Goal: Task Accomplishment & Management: Manage account settings

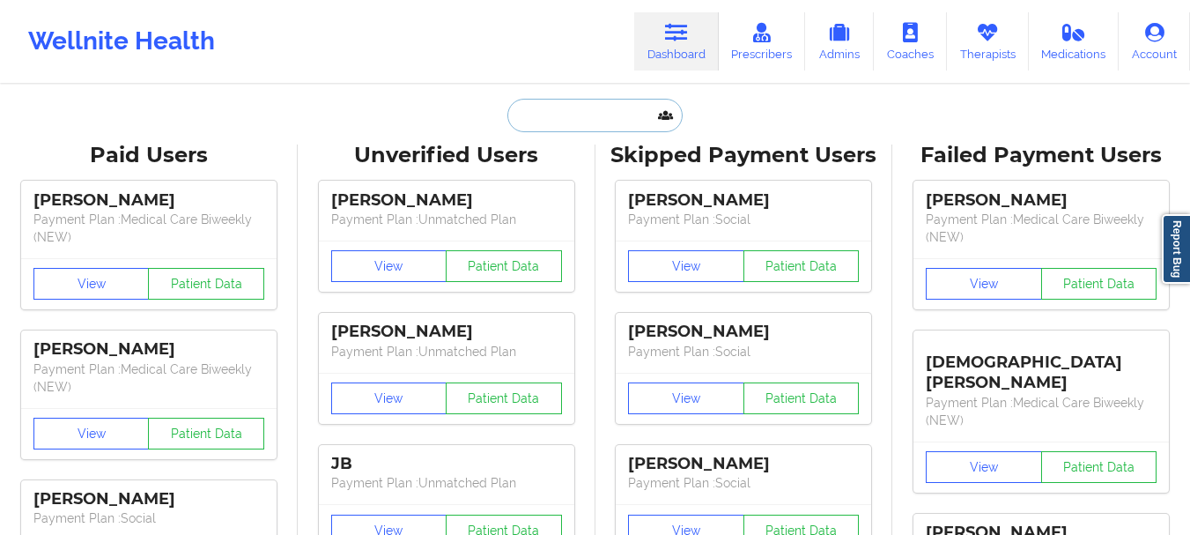
click at [546, 122] on input "text" at bounding box center [595, 115] width 174 height 33
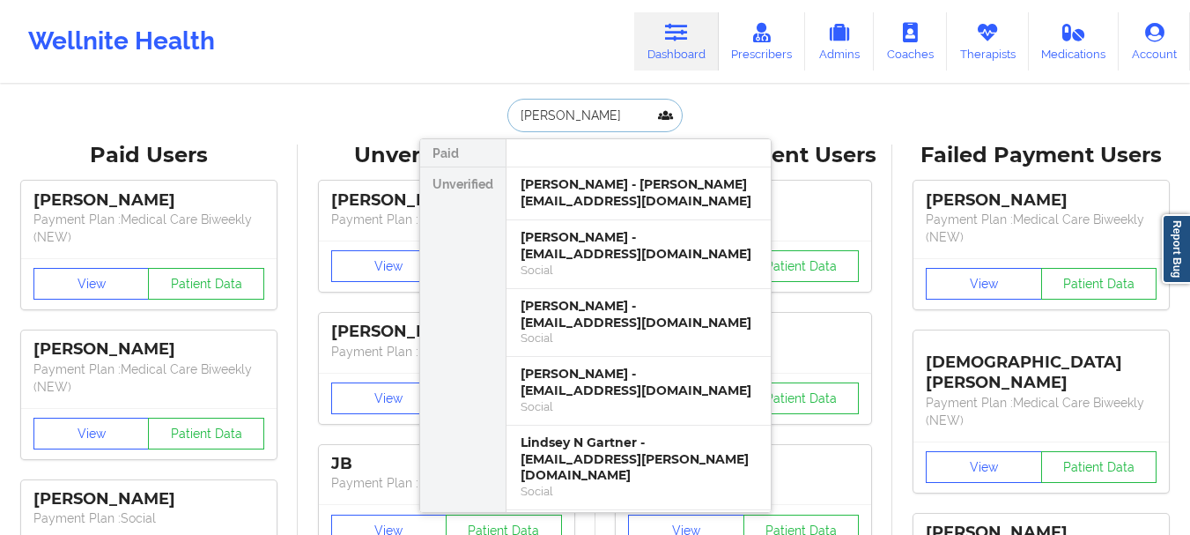
type input "[PERSON_NAME]"
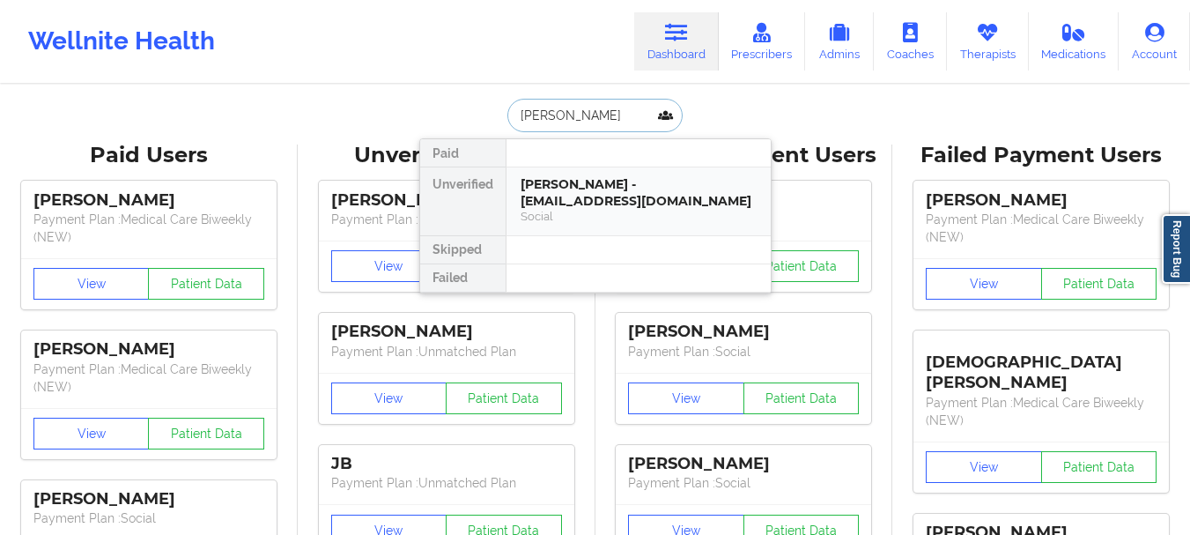
click at [633, 194] on div "[PERSON_NAME] - [EMAIL_ADDRESS][DOMAIN_NAME]" at bounding box center [639, 192] width 236 height 33
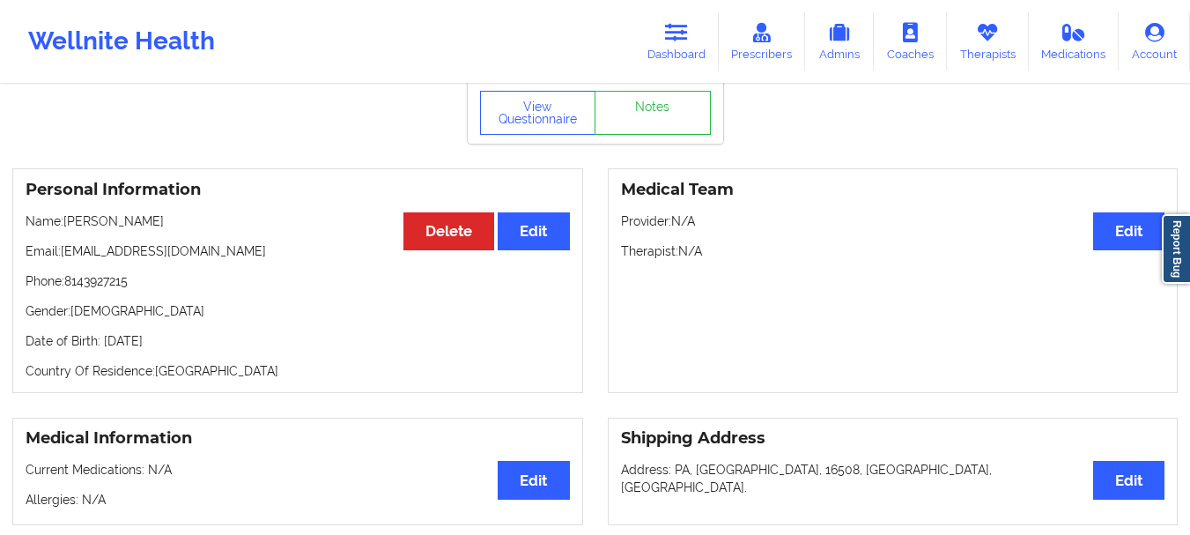
scroll to position [78, 0]
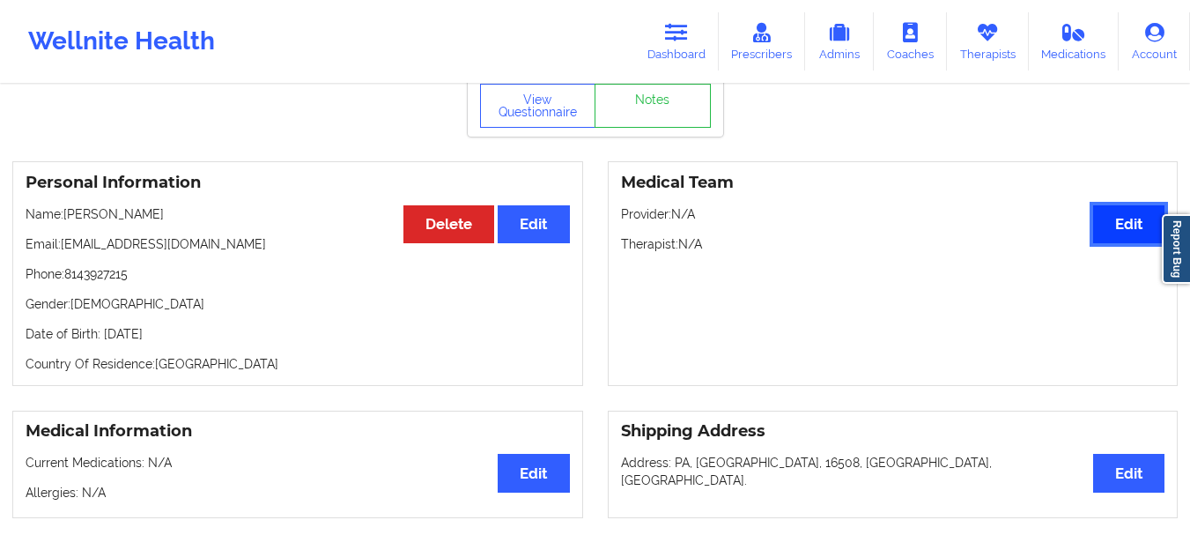
click at [1125, 225] on button "Edit" at bounding box center [1128, 224] width 71 height 38
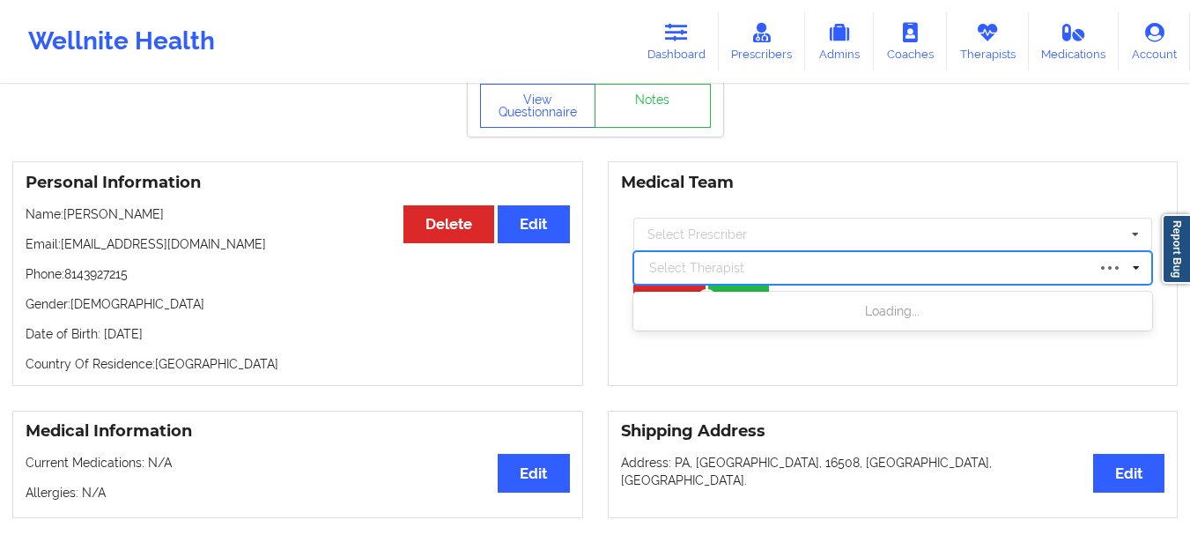
click at [697, 263] on div at bounding box center [867, 267] width 437 height 21
type input "[PERSON_NAME]"
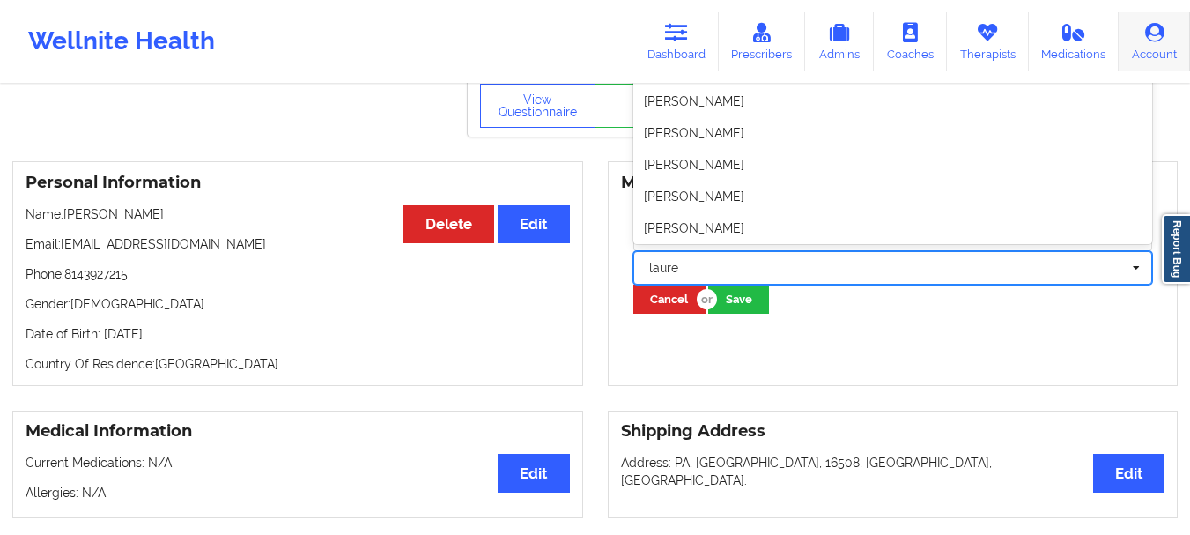
type input "laure"
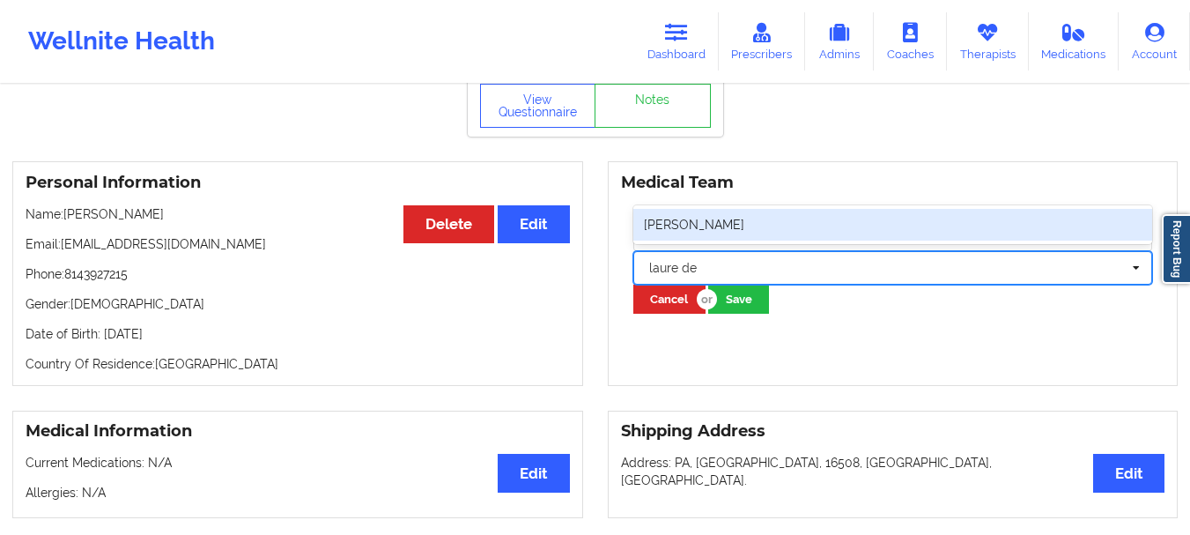
click at [728, 226] on div "[PERSON_NAME]" at bounding box center [894, 225] width 520 height 32
type input "laure de"
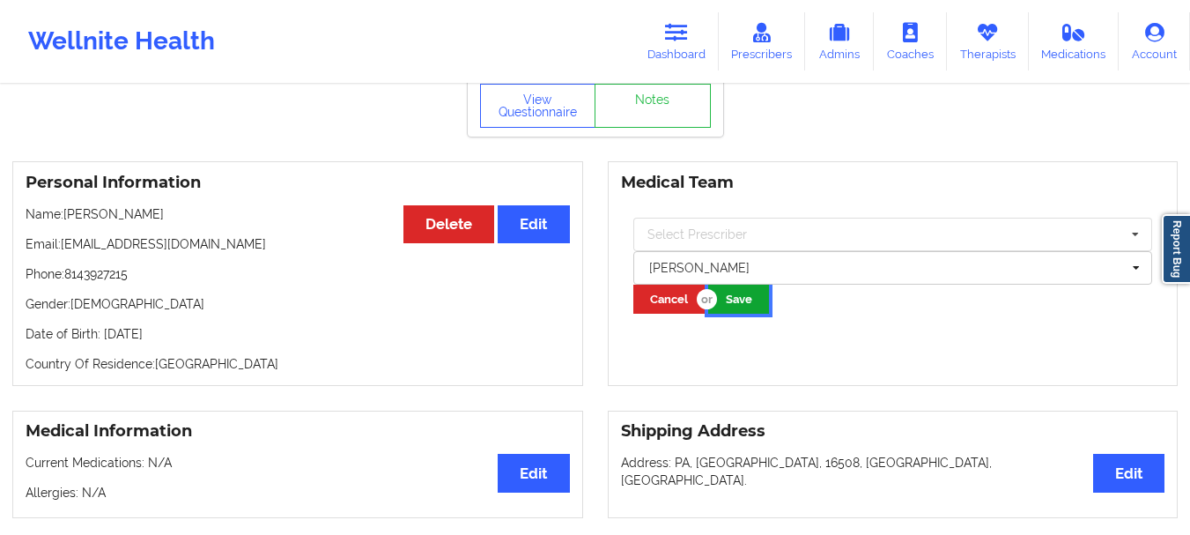
click at [746, 309] on button "Save" at bounding box center [738, 299] width 61 height 29
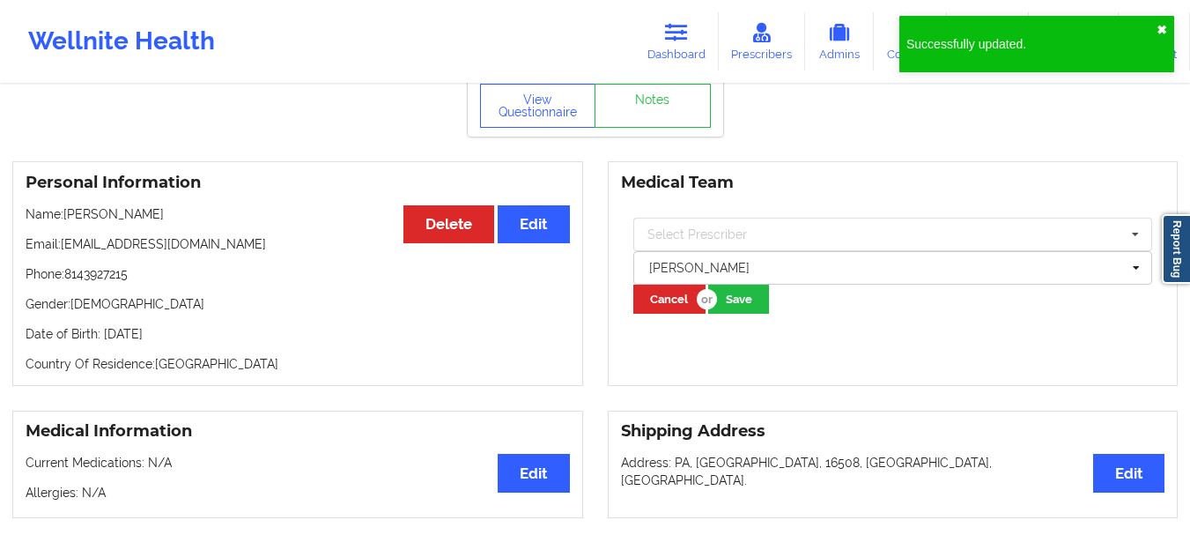
click at [1165, 28] on button "✖︎" at bounding box center [1162, 30] width 11 height 14
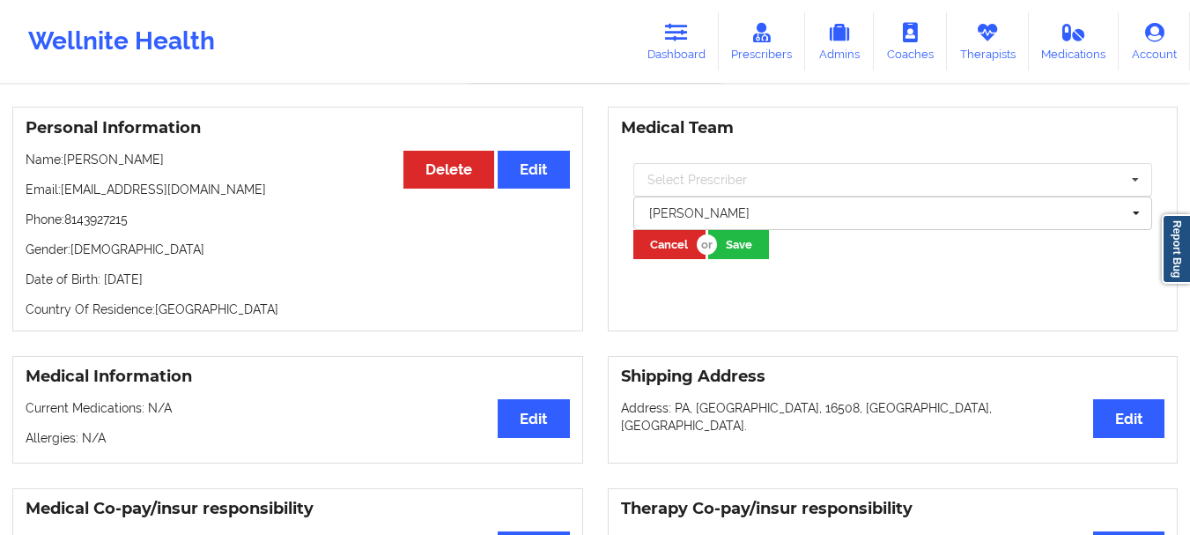
scroll to position [0, 0]
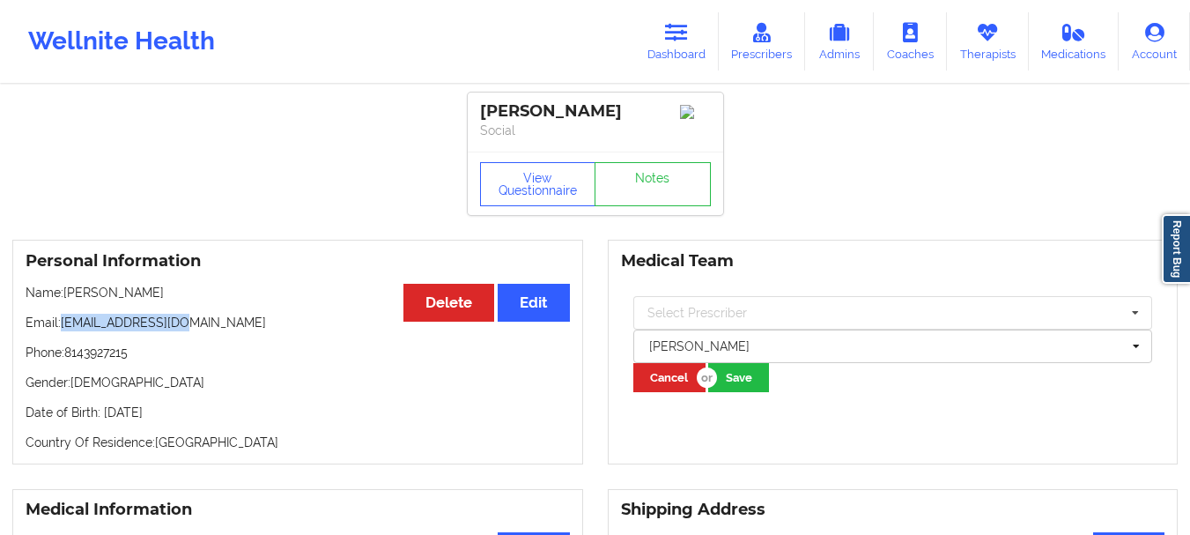
drag, startPoint x: 181, startPoint y: 325, endPoint x: 59, endPoint y: 326, distance: 121.6
click at [59, 326] on p "Email: [EMAIL_ADDRESS][DOMAIN_NAME]" at bounding box center [298, 323] width 545 height 18
copy p "[EMAIL_ADDRESS][DOMAIN_NAME]"
click at [658, 57] on link "Dashboard" at bounding box center [676, 41] width 85 height 58
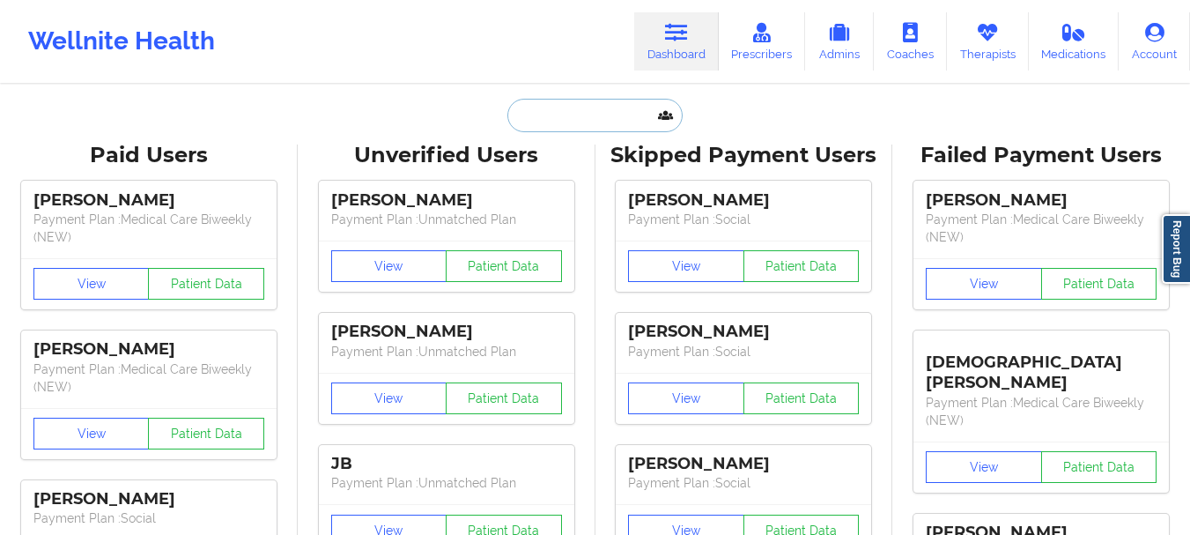
click at [587, 102] on input "text" at bounding box center [595, 115] width 174 height 33
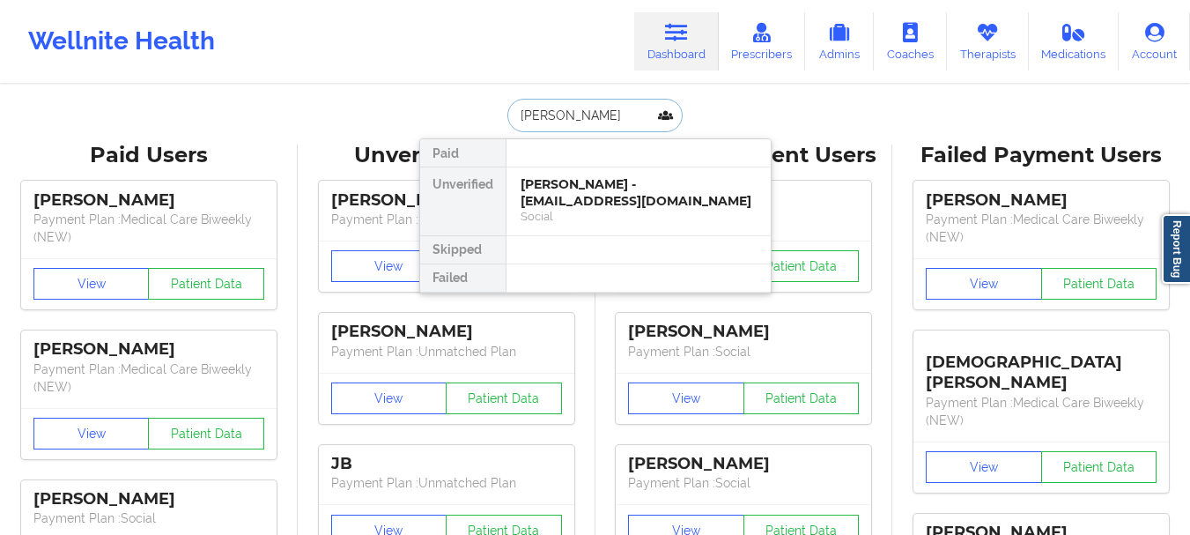
type input "[PERSON_NAME]"
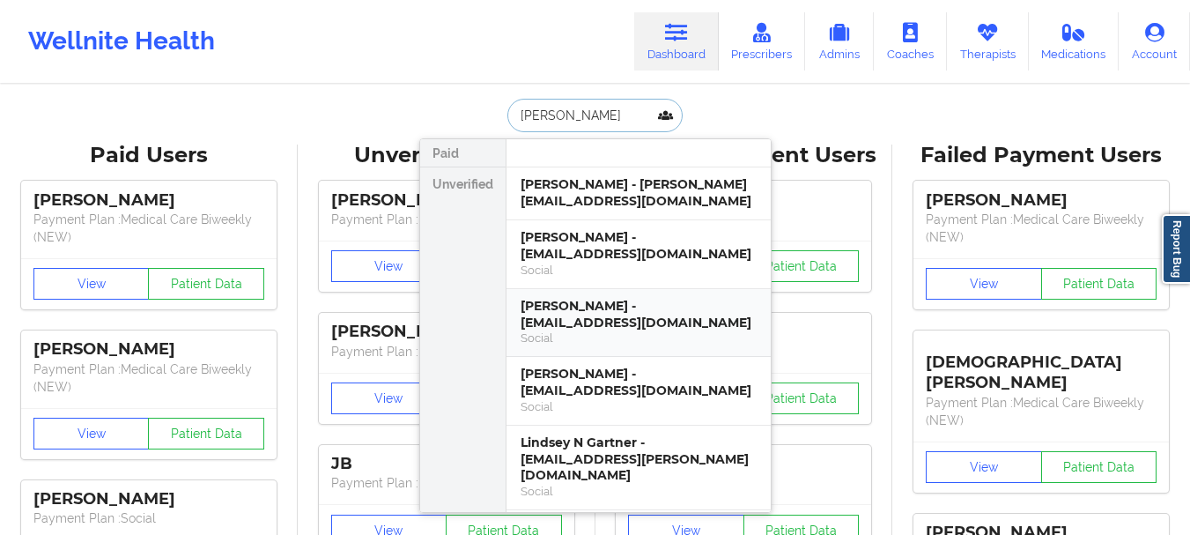
click at [622, 334] on div "Social" at bounding box center [639, 337] width 236 height 15
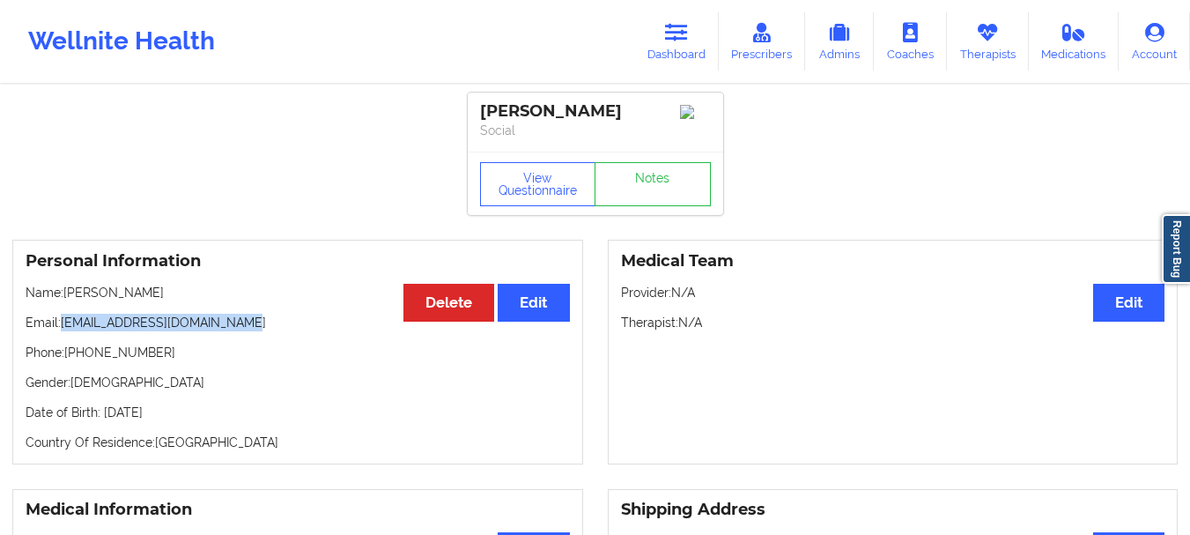
drag, startPoint x: 226, startPoint y: 323, endPoint x: 62, endPoint y: 330, distance: 164.9
click at [62, 330] on p "Email: lindseysementilli@gmail.com" at bounding box center [298, 323] width 545 height 18
click at [72, 329] on p "Email: lindseysementilli@gmail.com" at bounding box center [298, 323] width 545 height 18
drag, startPoint x: 62, startPoint y: 328, endPoint x: 295, endPoint y: 322, distance: 233.6
click at [295, 322] on p "Email: lindseysementilli@gmail.com" at bounding box center [298, 323] width 545 height 18
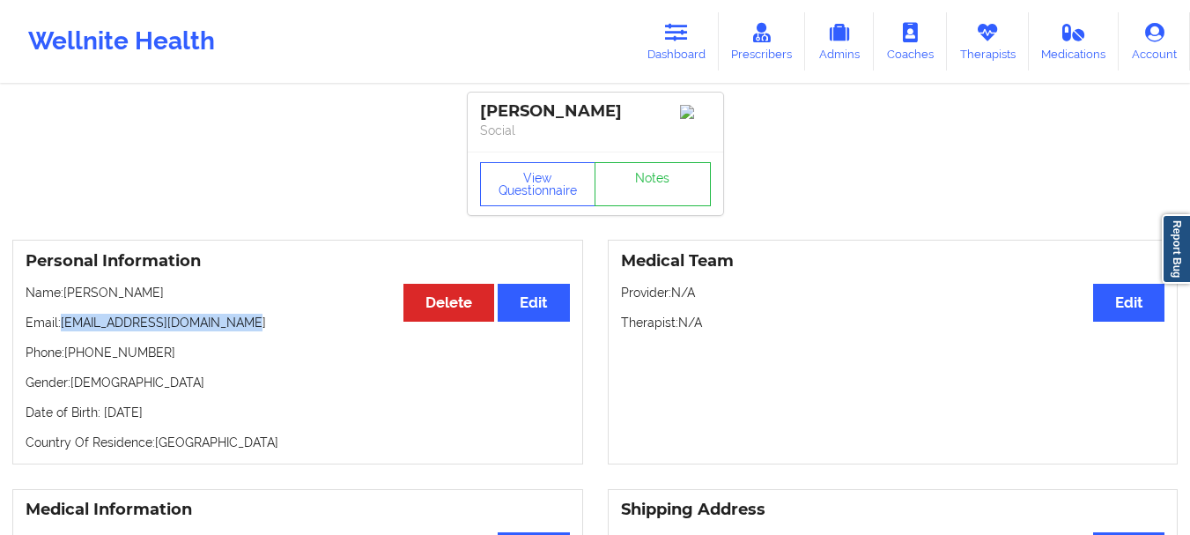
copy p "[EMAIL_ADDRESS][DOMAIN_NAME]"
click at [682, 54] on link "Dashboard" at bounding box center [676, 41] width 85 height 58
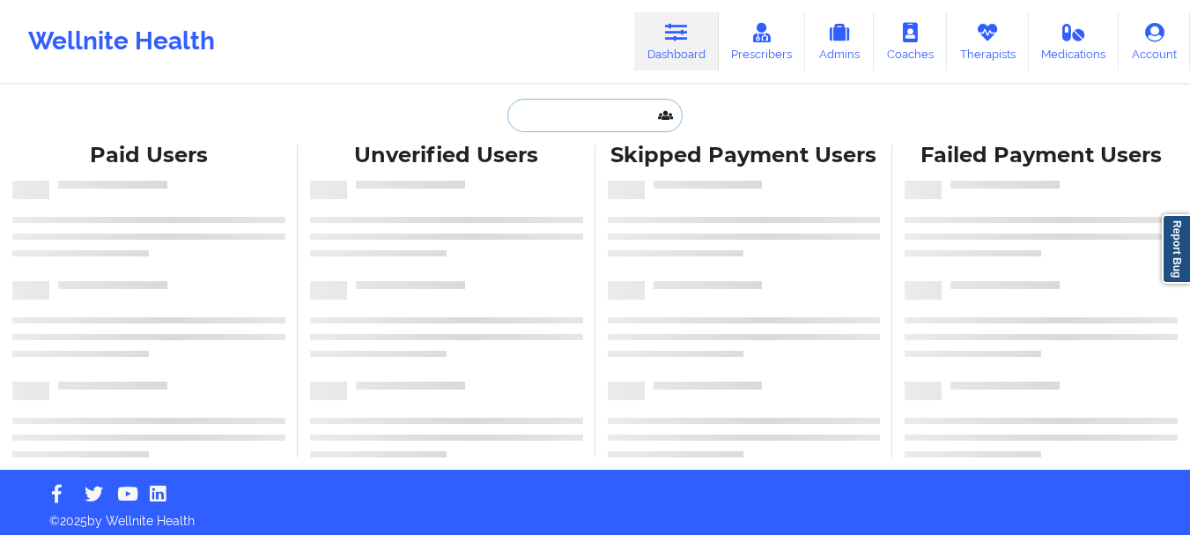
click at [582, 105] on input "text" at bounding box center [595, 115] width 174 height 33
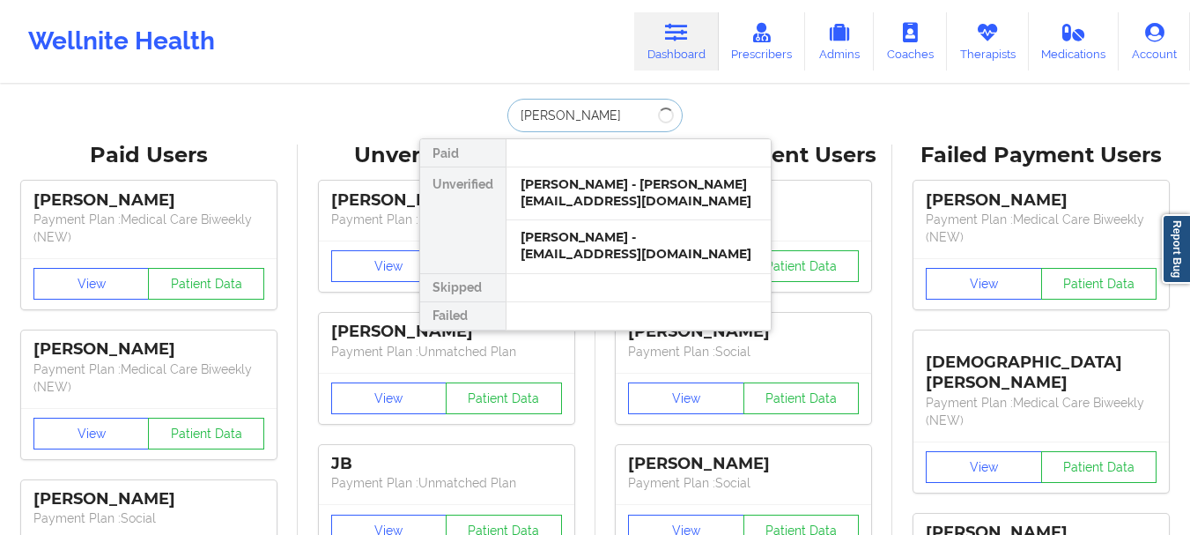
type input "[PERSON_NAME]"
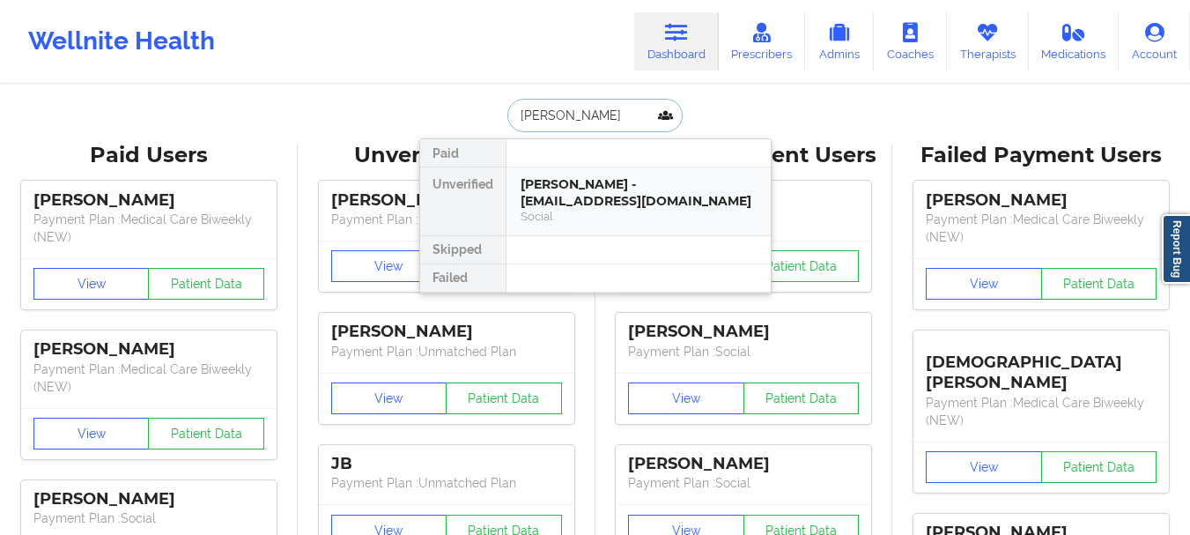
click at [582, 175] on div "[PERSON_NAME] - [EMAIL_ADDRESS][DOMAIN_NAME] Social" at bounding box center [639, 201] width 264 height 68
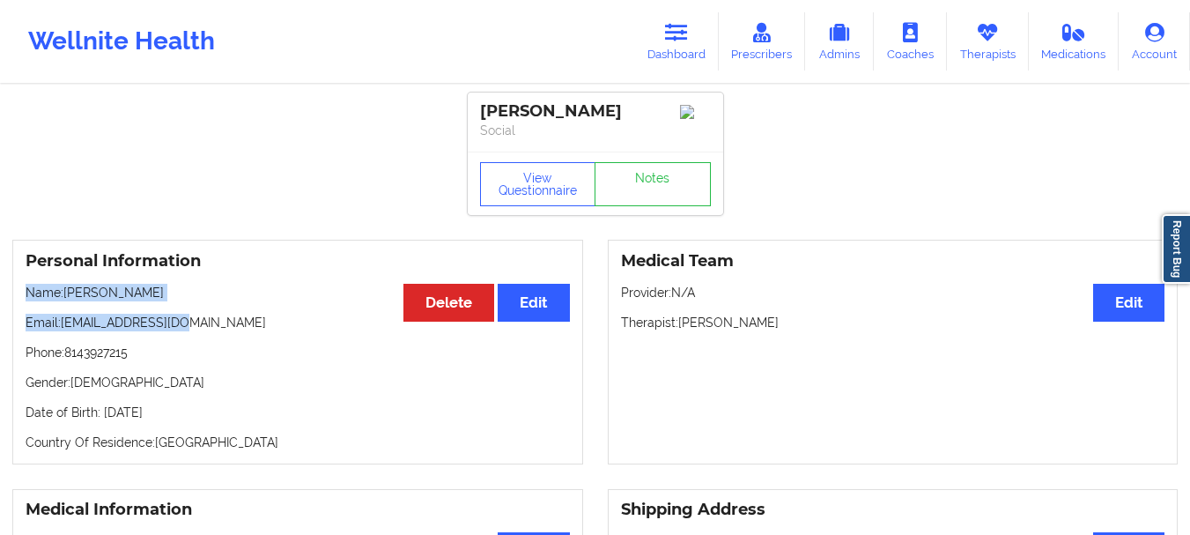
drag, startPoint x: 196, startPoint y: 330, endPoint x: 19, endPoint y: 304, distance: 179.1
click at [19, 304] on div "Personal Information Edit Delete Name: [PERSON_NAME] Email: [EMAIL_ADDRESS][DOM…" at bounding box center [297, 352] width 571 height 225
copy div "Name: [PERSON_NAME] Email: [EMAIL_ADDRESS][DOMAIN_NAME]"
click at [196, 328] on p "Email: [EMAIL_ADDRESS][DOMAIN_NAME]" at bounding box center [298, 323] width 545 height 18
drag, startPoint x: 183, startPoint y: 327, endPoint x: 63, endPoint y: 329, distance: 120.7
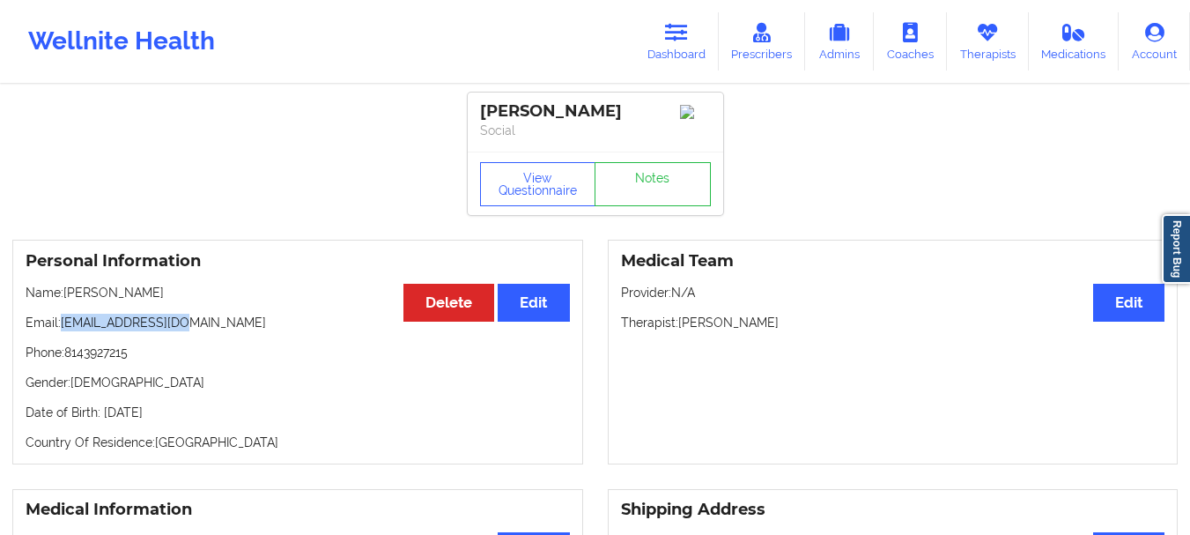
click at [63, 329] on p "Email: [EMAIL_ADDRESS][DOMAIN_NAME]" at bounding box center [298, 323] width 545 height 18
copy p "[EMAIL_ADDRESS][DOMAIN_NAME]"
click at [652, 17] on link "Dashboard" at bounding box center [676, 41] width 85 height 58
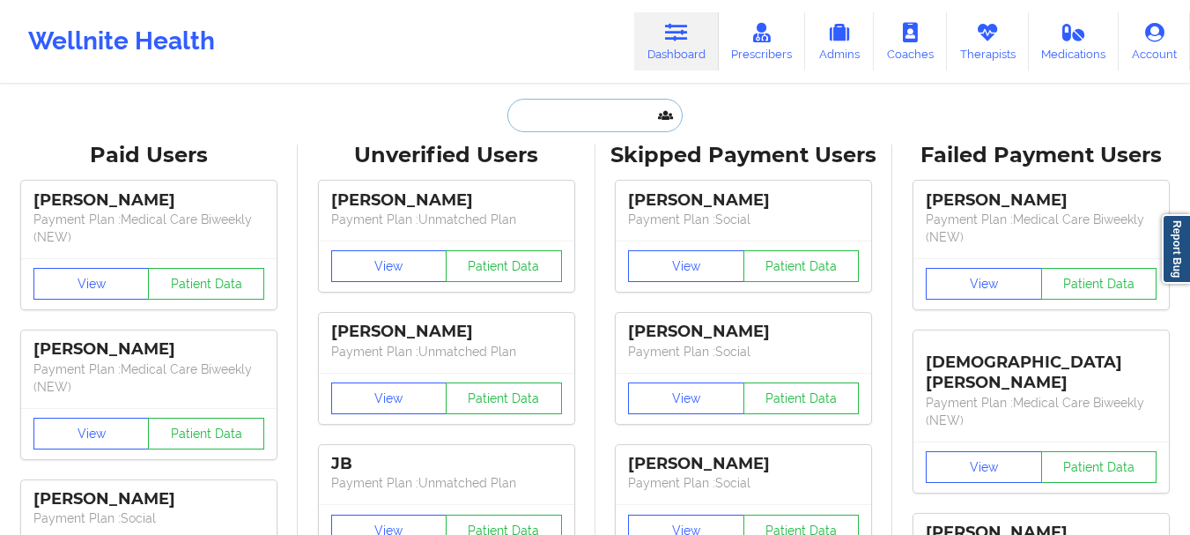
click at [581, 108] on input "text" at bounding box center [595, 115] width 174 height 33
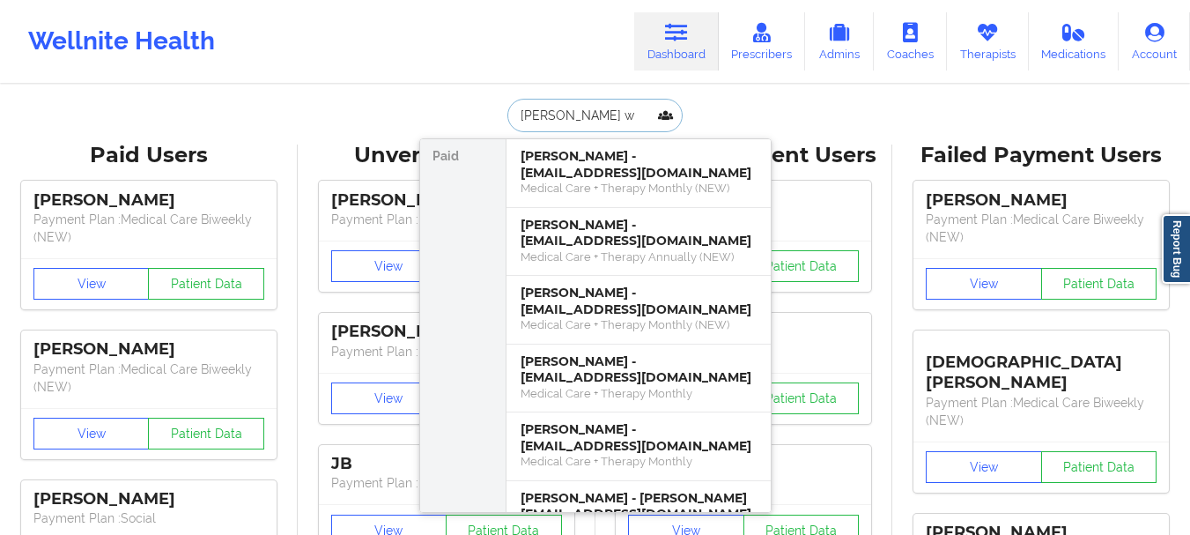
type input "[PERSON_NAME] wi"
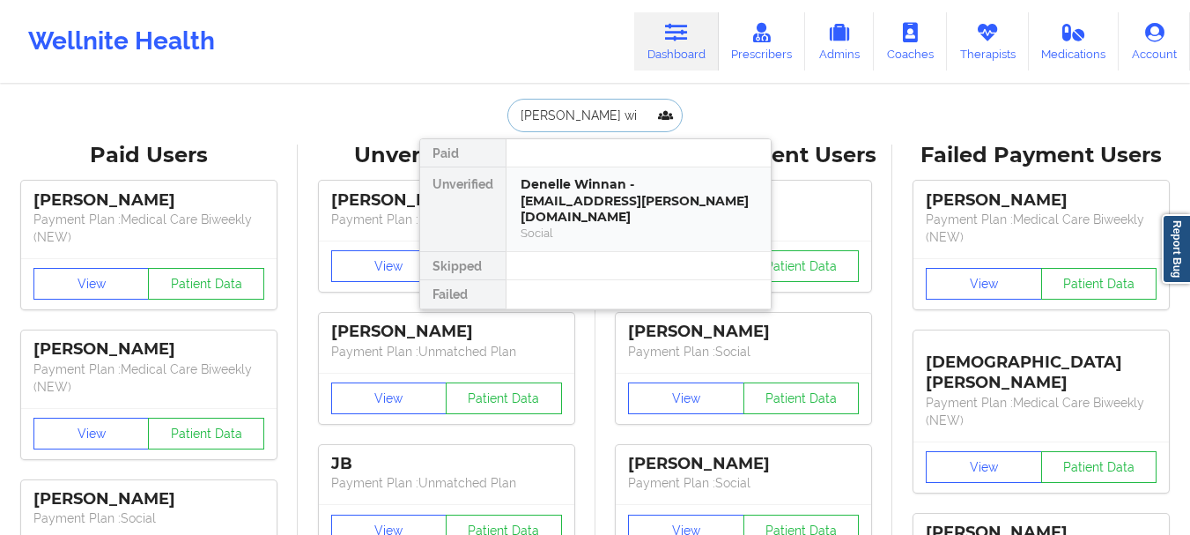
click at [611, 186] on div "Denelle Winnan - [EMAIL_ADDRESS][PERSON_NAME][DOMAIN_NAME]" at bounding box center [639, 200] width 236 height 49
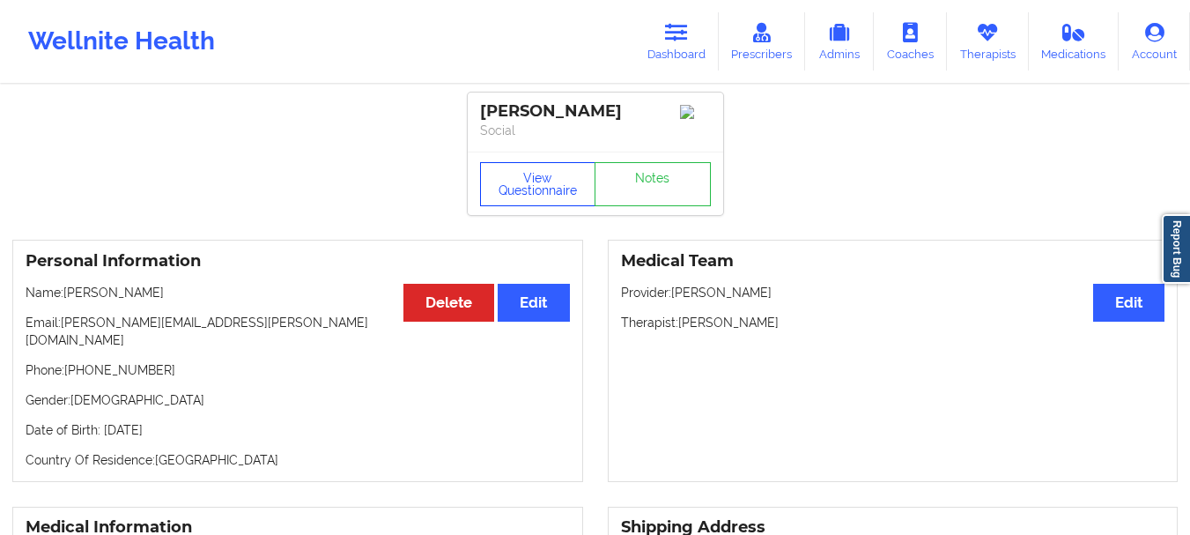
click at [564, 180] on button "View Questionnaire" at bounding box center [538, 184] width 116 height 44
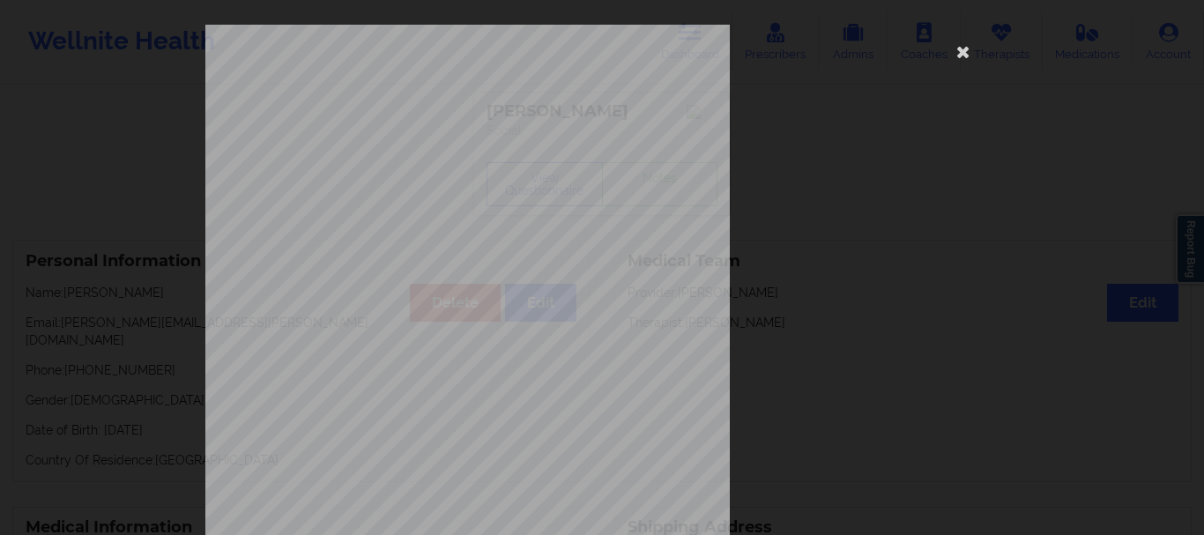
drag, startPoint x: 1193, startPoint y: 253, endPoint x: 1203, endPoint y: 360, distance: 107.9
click at [1203, 360] on div "[STREET_ADDRESS] What state do you live in ? [US_STATE] Full Name [PERSON_NAME]…" at bounding box center [602, 267] width 1204 height 535
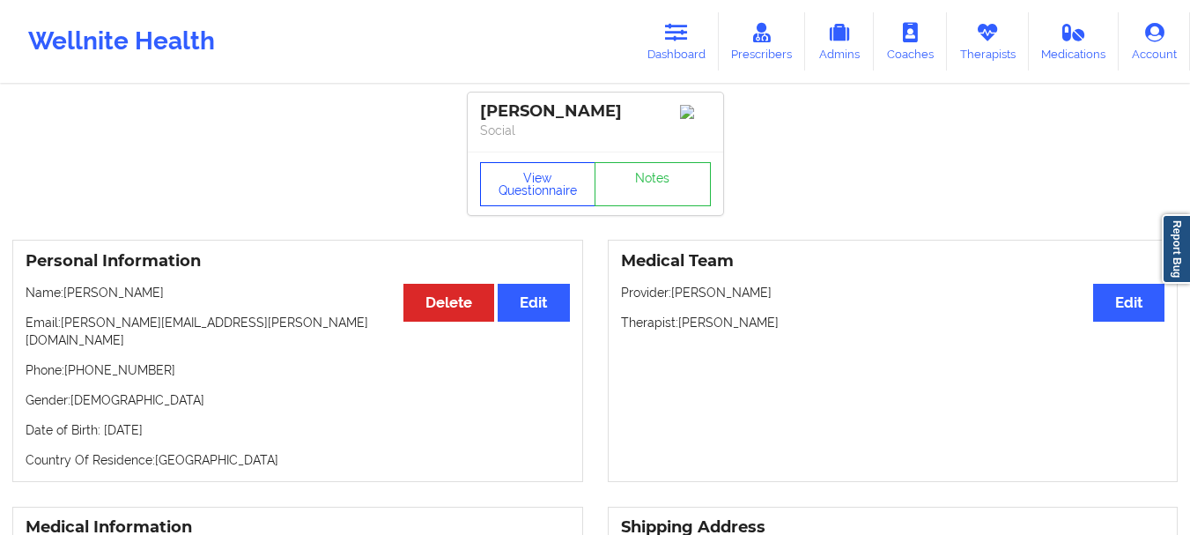
click at [555, 185] on button "View Questionnaire" at bounding box center [538, 184] width 116 height 44
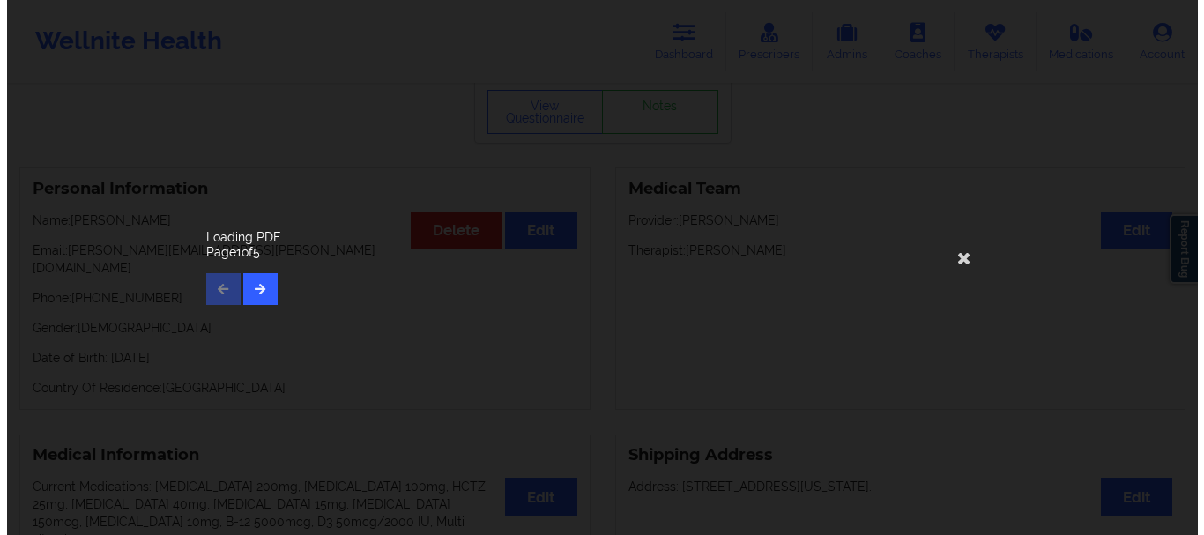
scroll to position [138, 0]
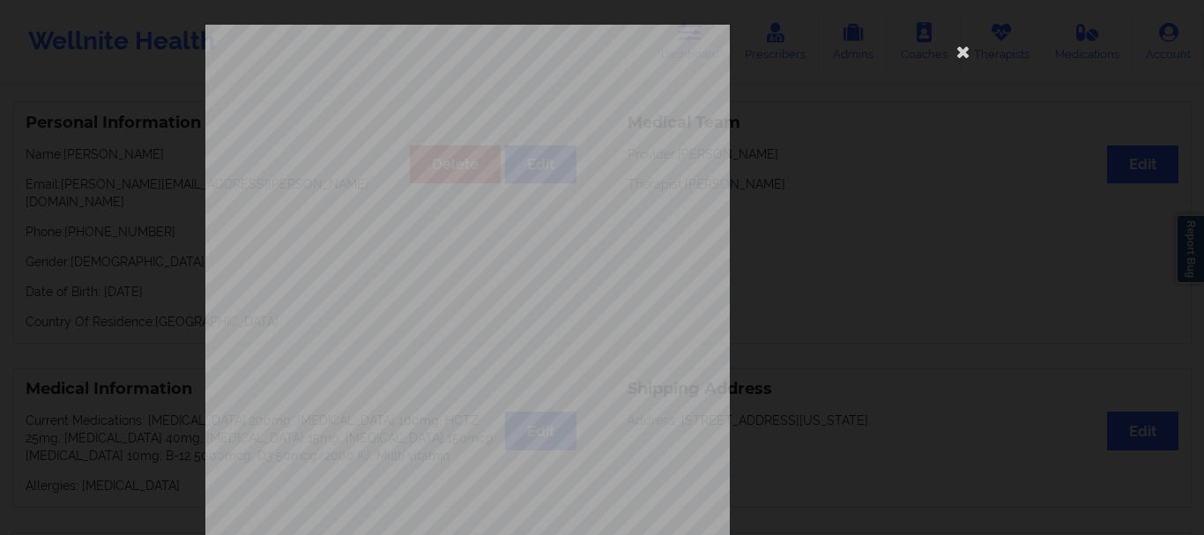
click at [1201, 49] on html "Wellnite Health Dashboard Prescribers Admins Coaches Therapists Medications Acc…" at bounding box center [602, 129] width 1204 height 535
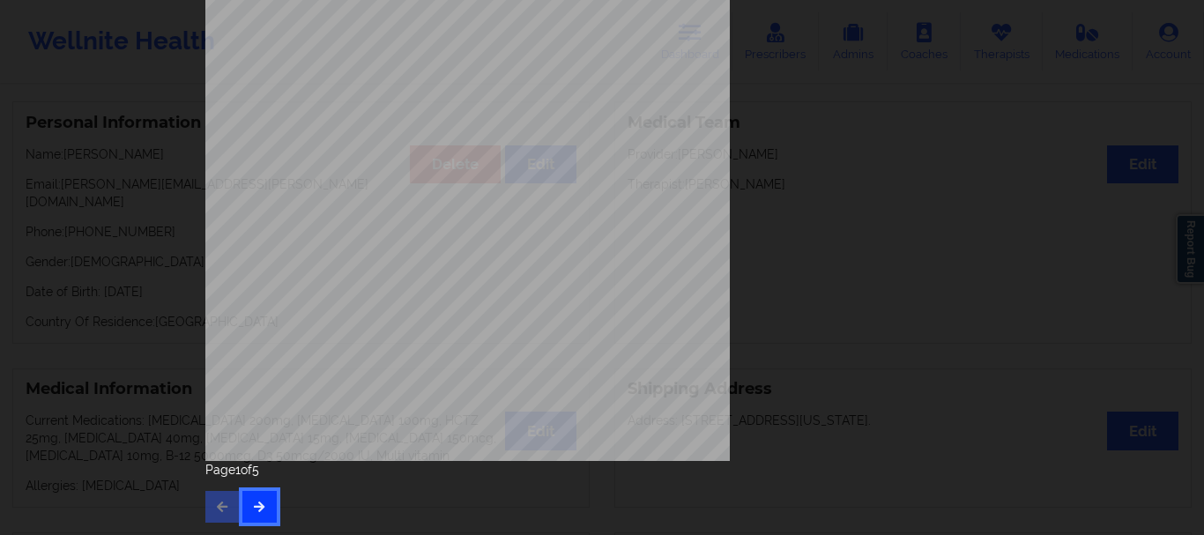
click at [256, 506] on icon "button" at bounding box center [259, 505] width 15 height 11
click at [248, 511] on button "button" at bounding box center [259, 507] width 34 height 32
click at [265, 513] on button "button" at bounding box center [259, 507] width 34 height 32
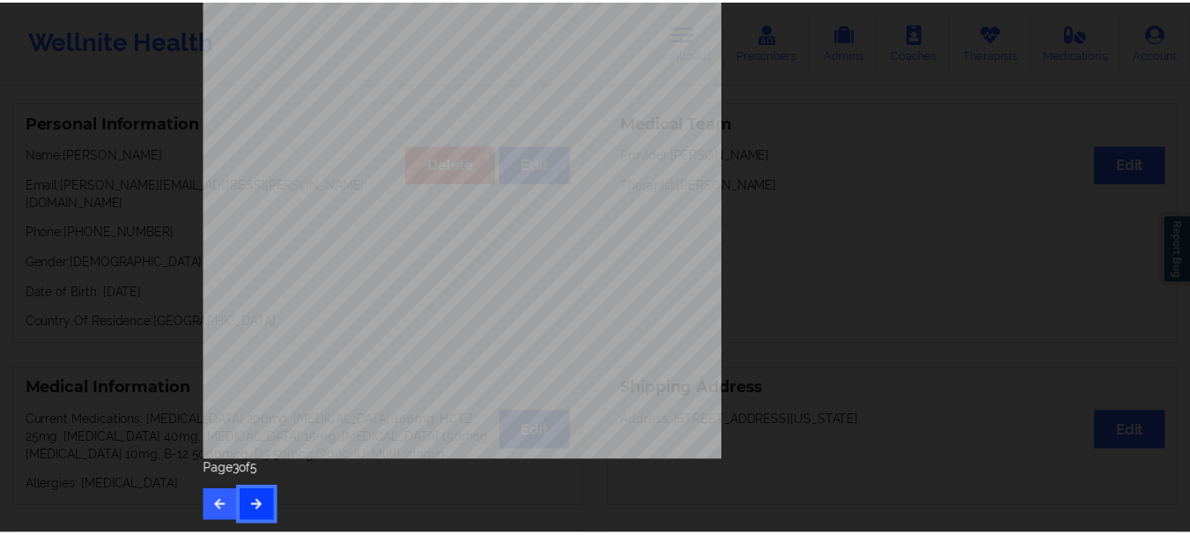
scroll to position [0, 0]
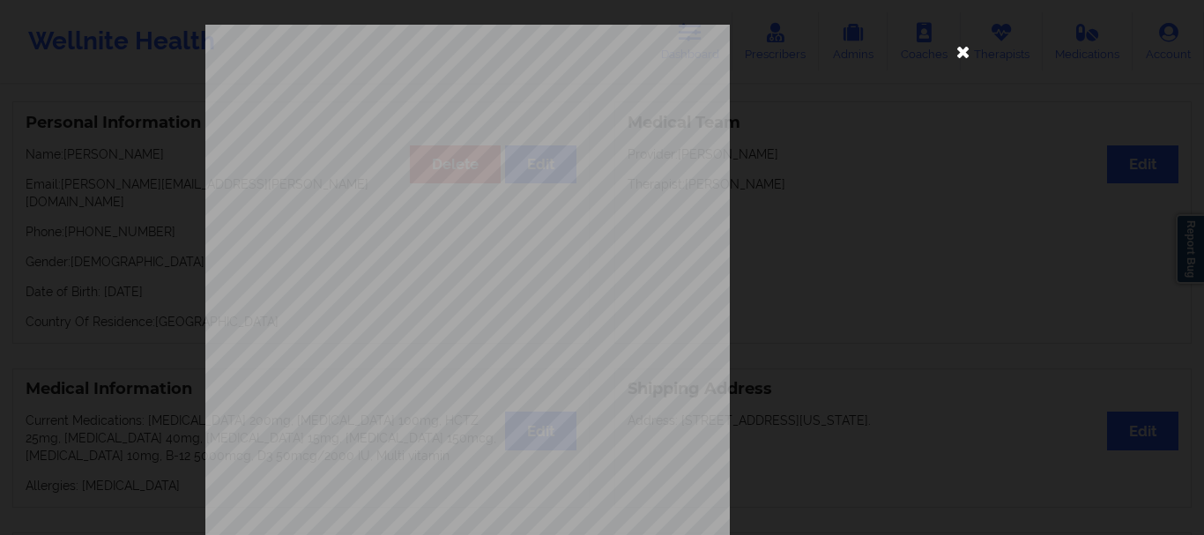
click at [957, 50] on icon at bounding box center [963, 51] width 28 height 28
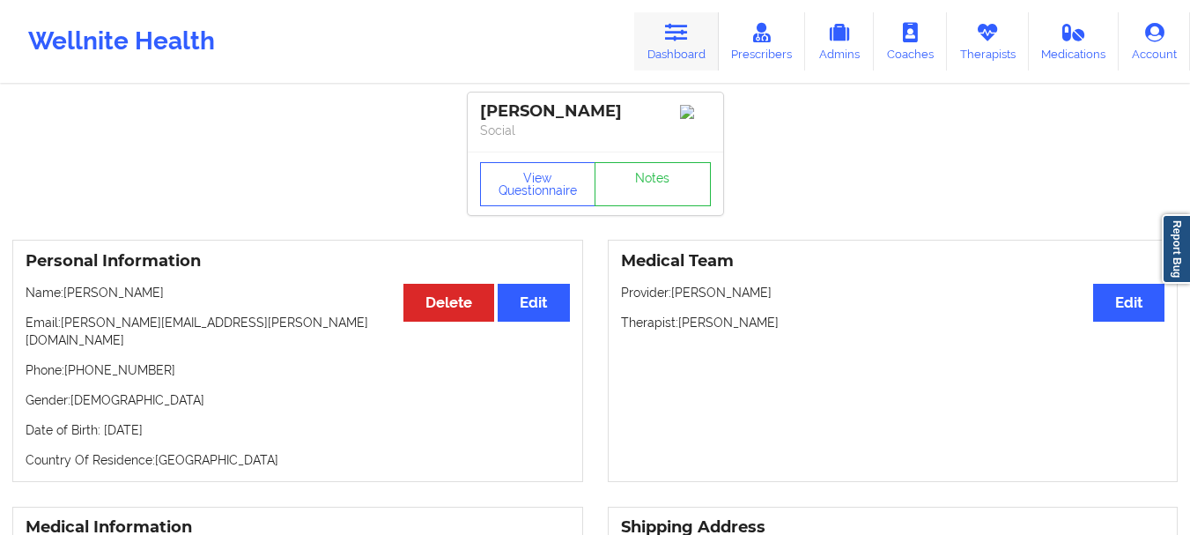
click at [692, 41] on link "Dashboard" at bounding box center [676, 41] width 85 height 58
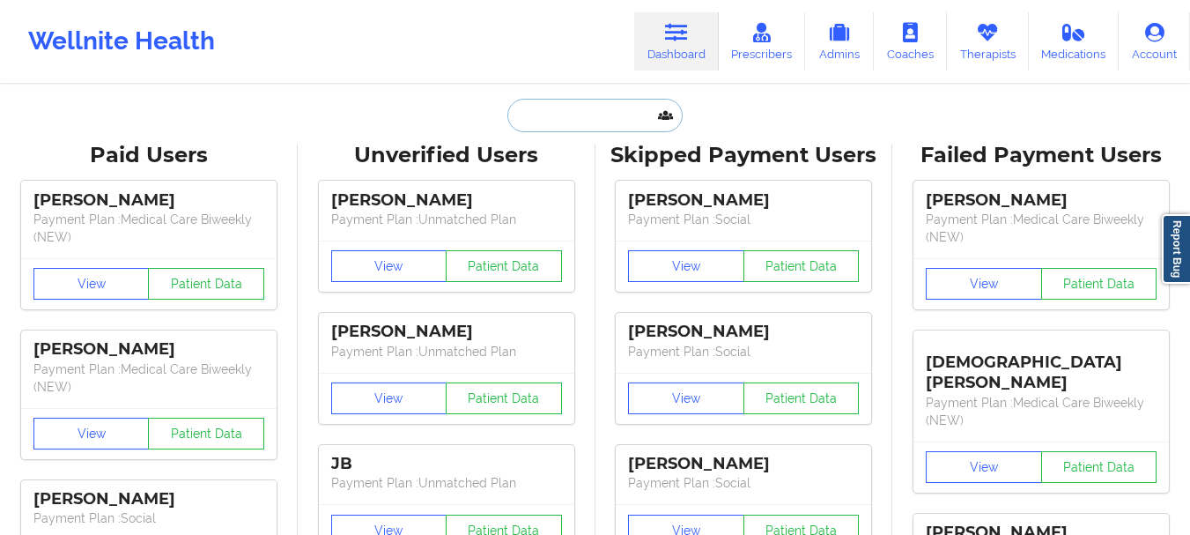
click at [558, 112] on input "text" at bounding box center [595, 115] width 174 height 33
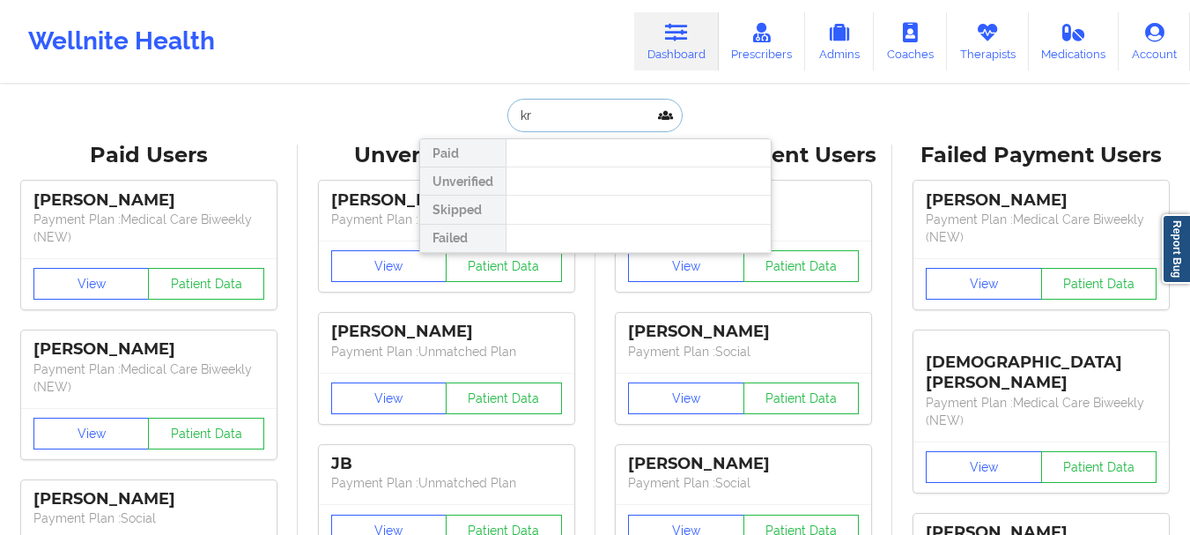
type input "k"
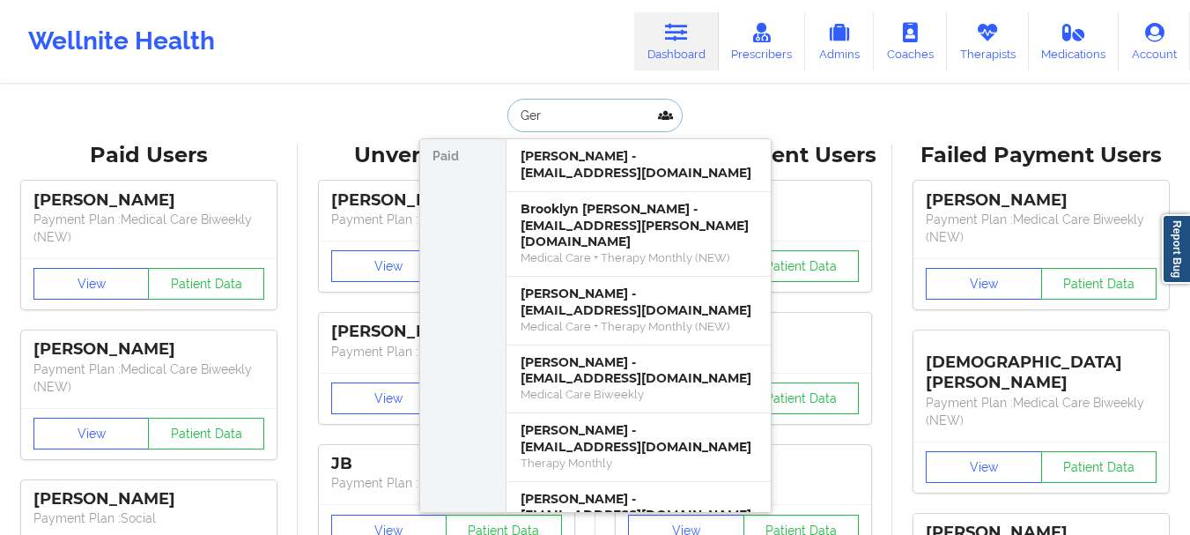
click at [567, 119] on input "Ger" at bounding box center [595, 115] width 174 height 33
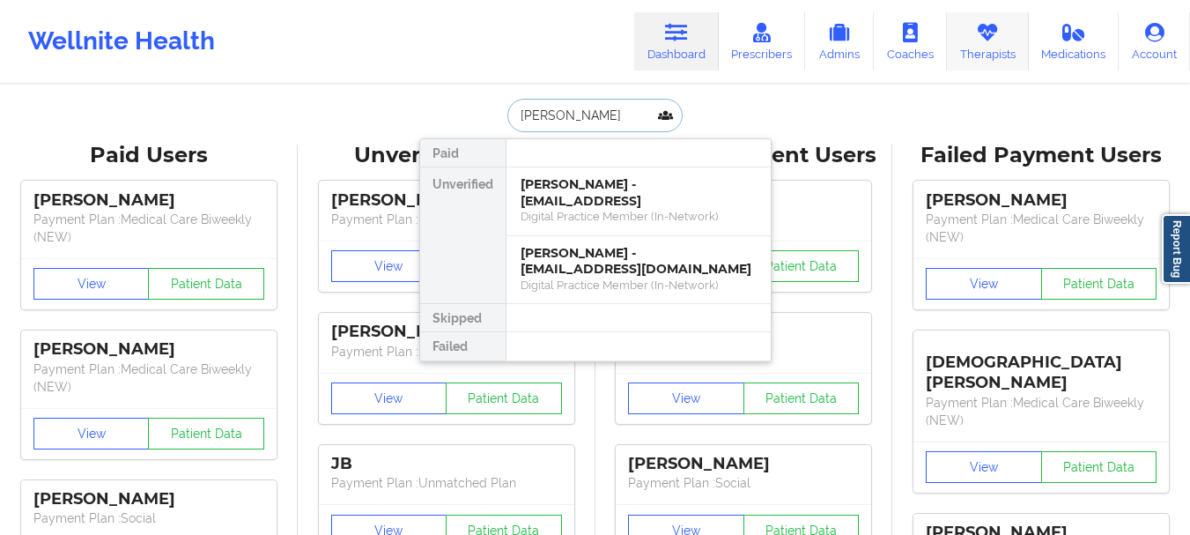
type input "[PERSON_NAME]"
click at [959, 54] on link "Therapists" at bounding box center [988, 41] width 82 height 58
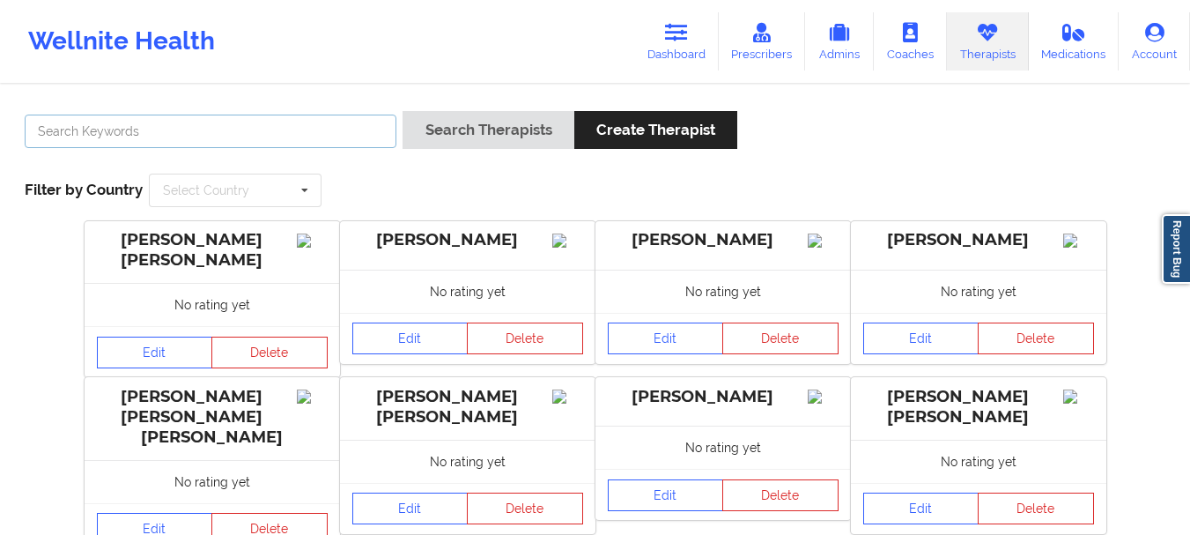
click at [165, 130] on input "text" at bounding box center [211, 131] width 372 height 33
type input "[PERSON_NAME]"
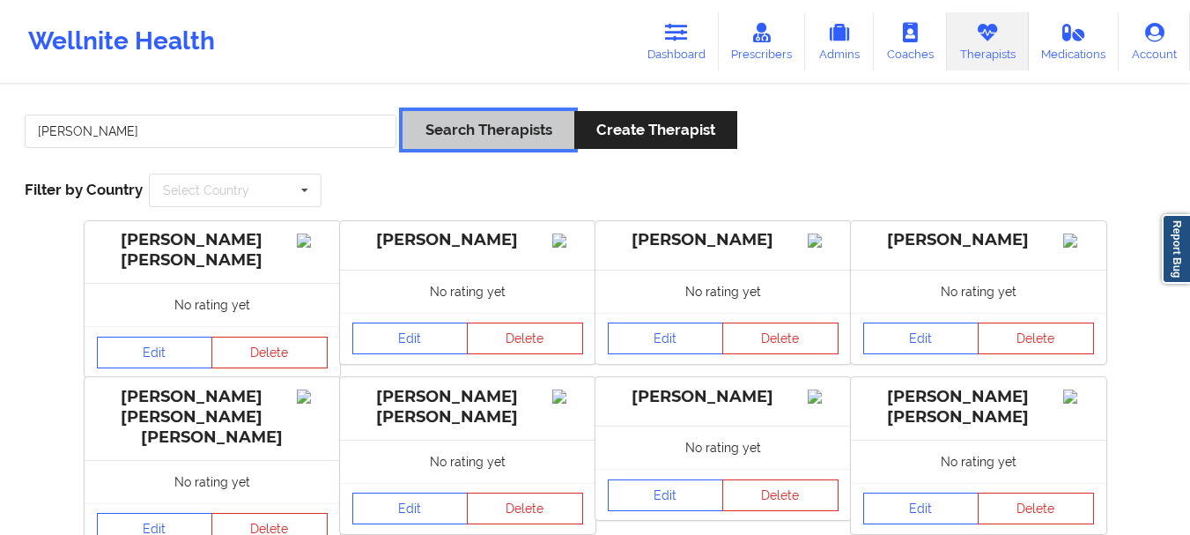
click at [459, 137] on button "Search Therapists" at bounding box center [488, 130] width 171 height 38
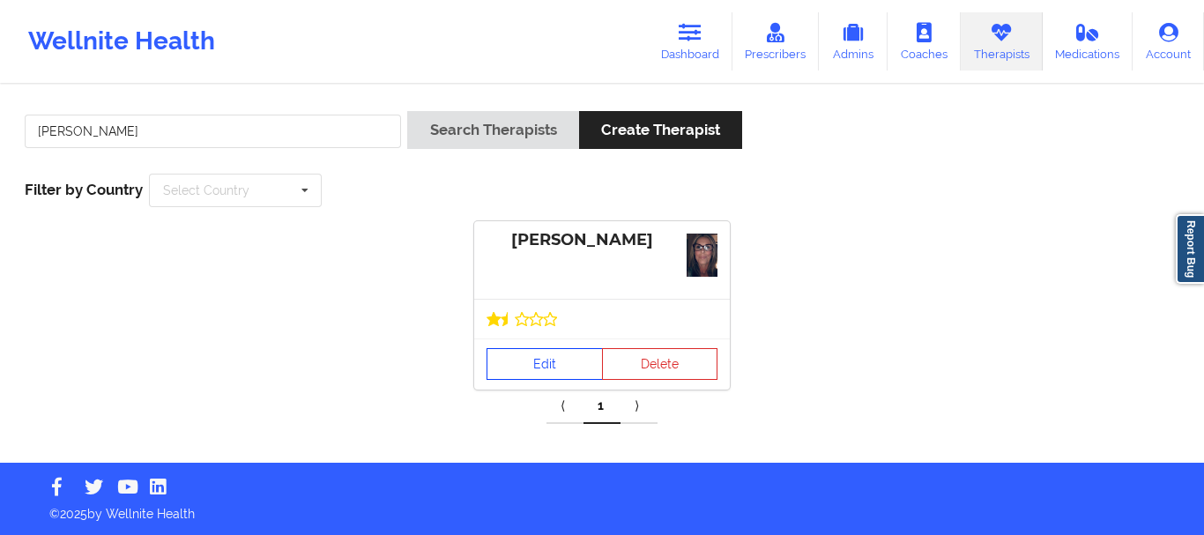
click at [570, 367] on link "Edit" at bounding box center [544, 364] width 116 height 32
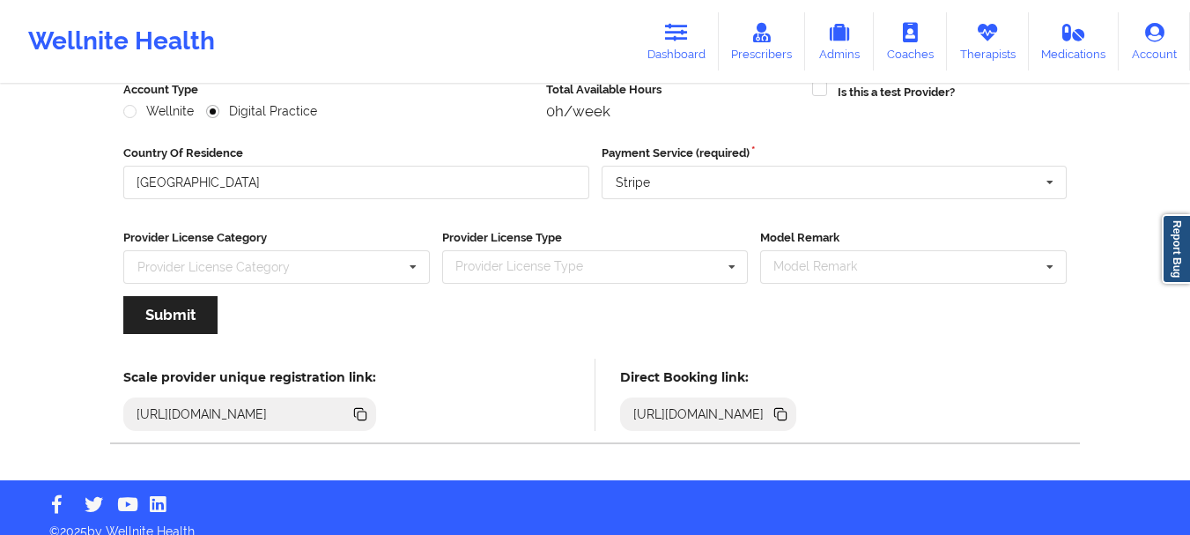
scroll to position [254, 0]
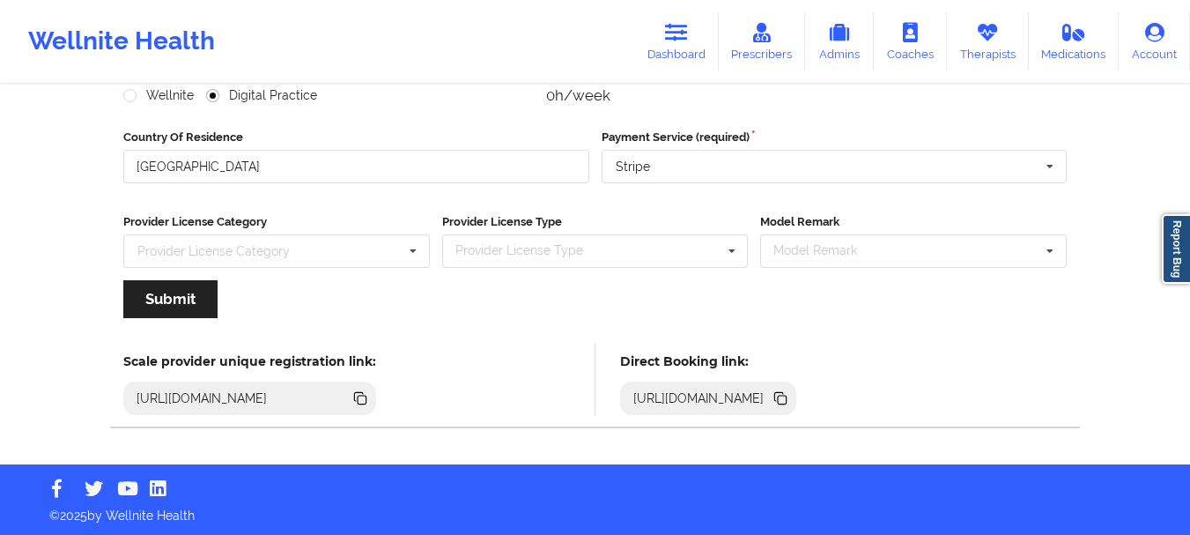
click at [790, 392] on icon at bounding box center [780, 398] width 19 height 19
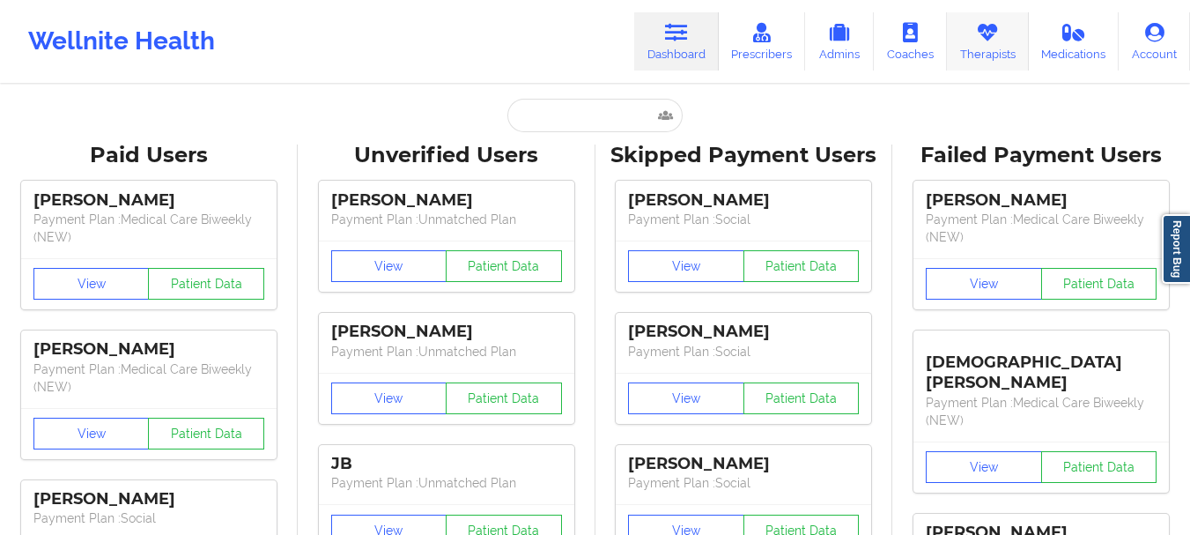
click at [985, 38] on icon at bounding box center [987, 32] width 23 height 19
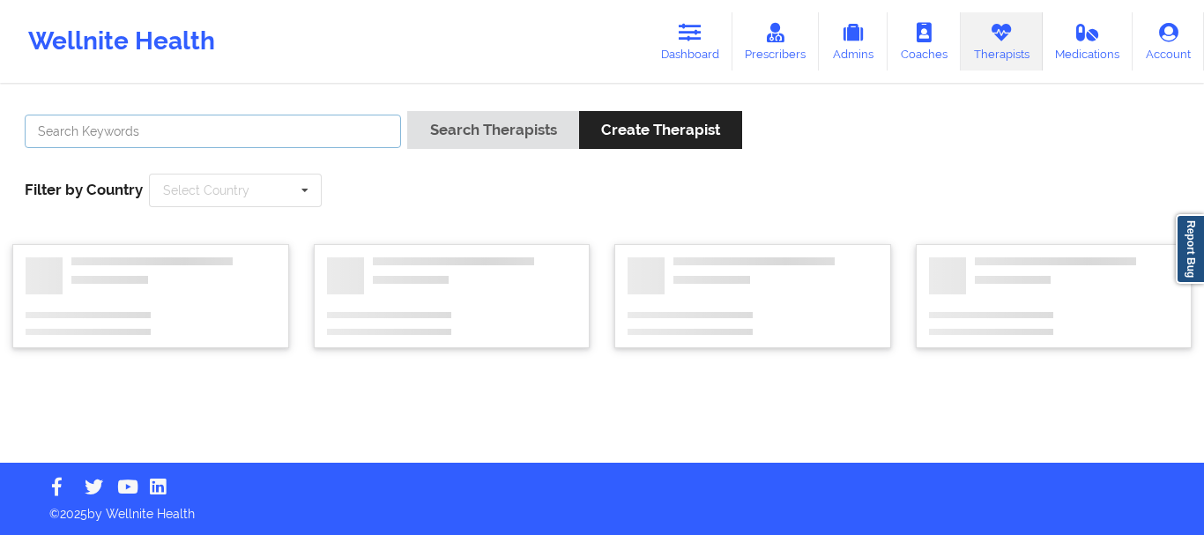
click at [232, 145] on input "text" at bounding box center [213, 131] width 376 height 33
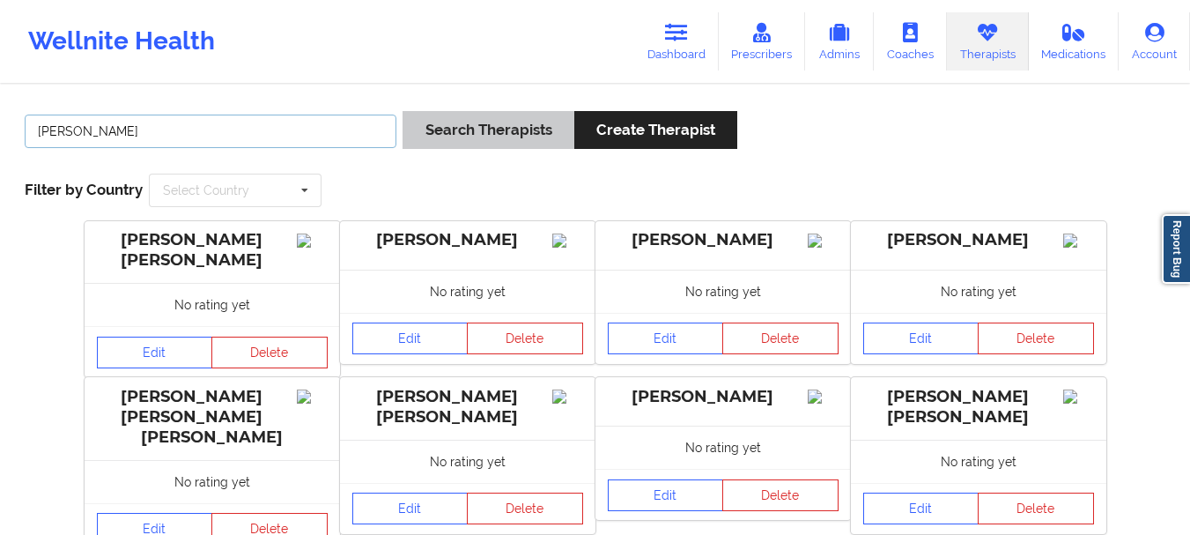
type input "[PERSON_NAME]"
click at [483, 141] on button "Search Therapists" at bounding box center [488, 130] width 171 height 38
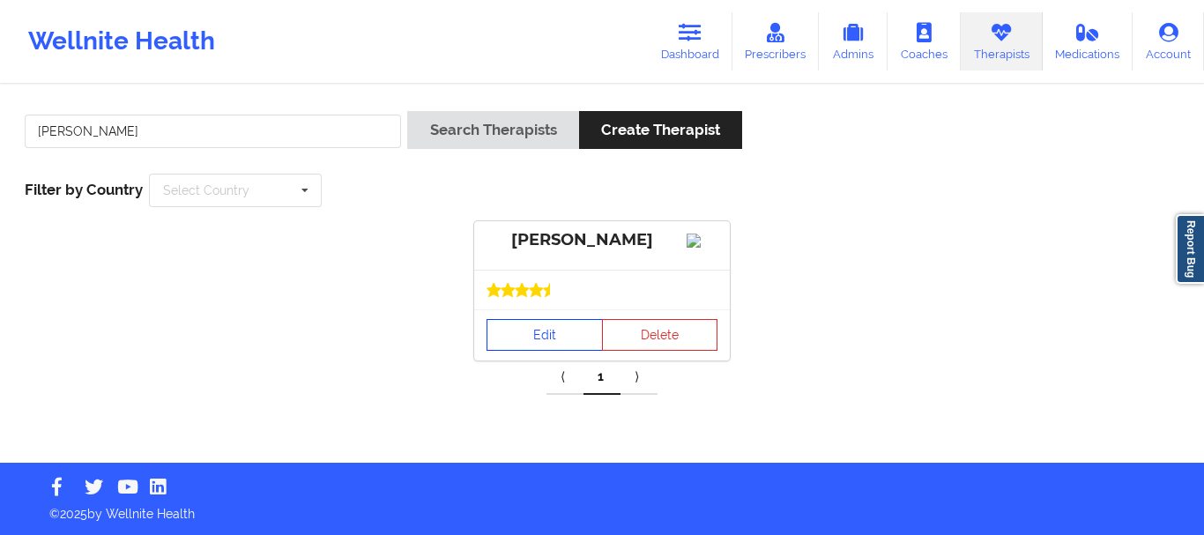
click at [531, 351] on link "Edit" at bounding box center [544, 335] width 116 height 32
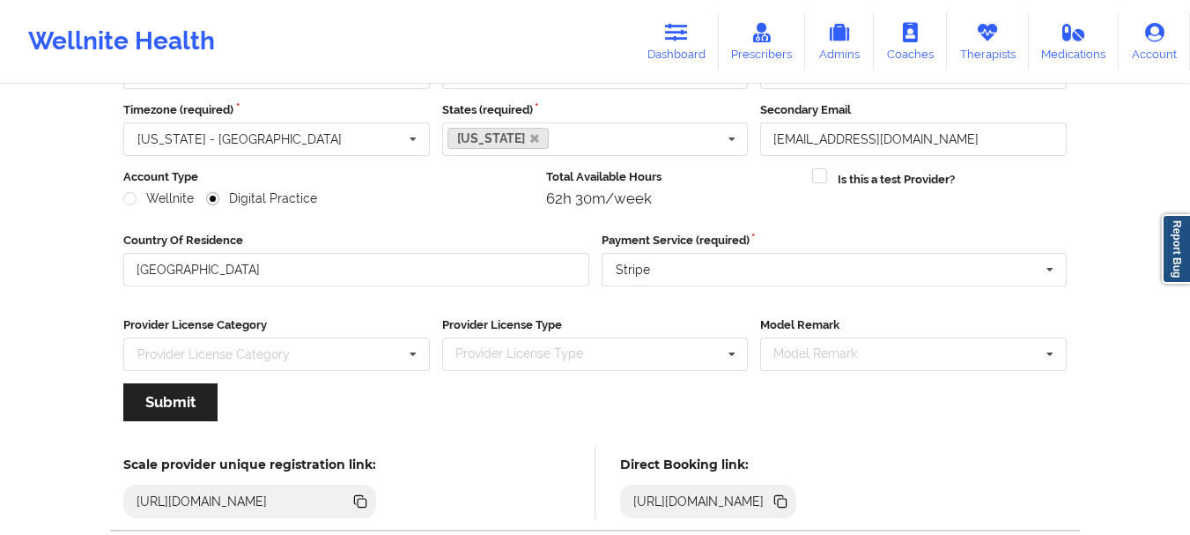
scroll to position [256, 0]
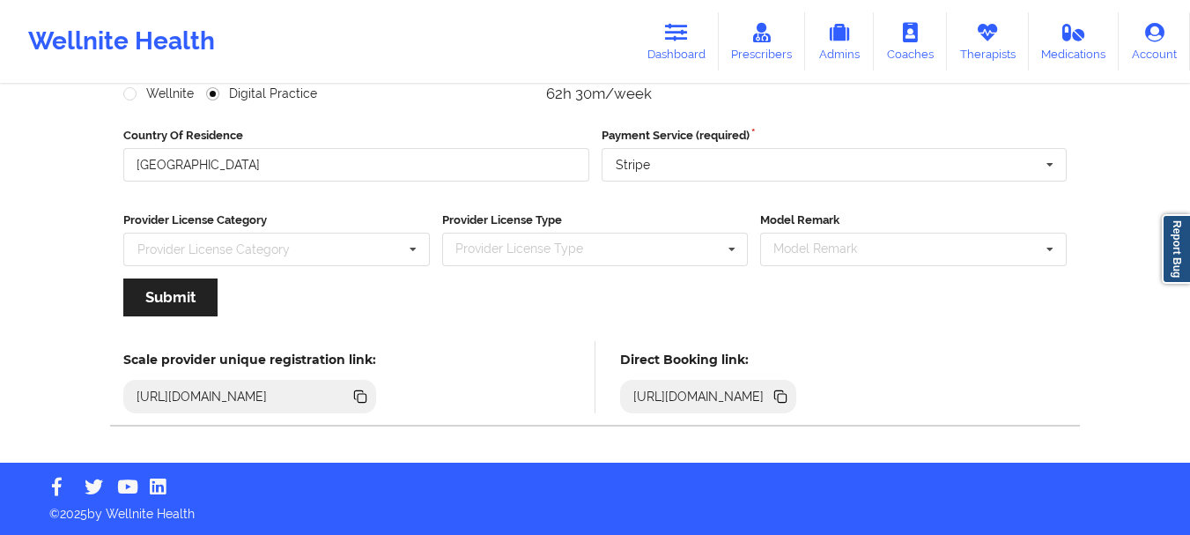
click at [787, 395] on icon at bounding box center [782, 398] width 9 height 9
click at [787, 396] on icon at bounding box center [782, 398] width 9 height 9
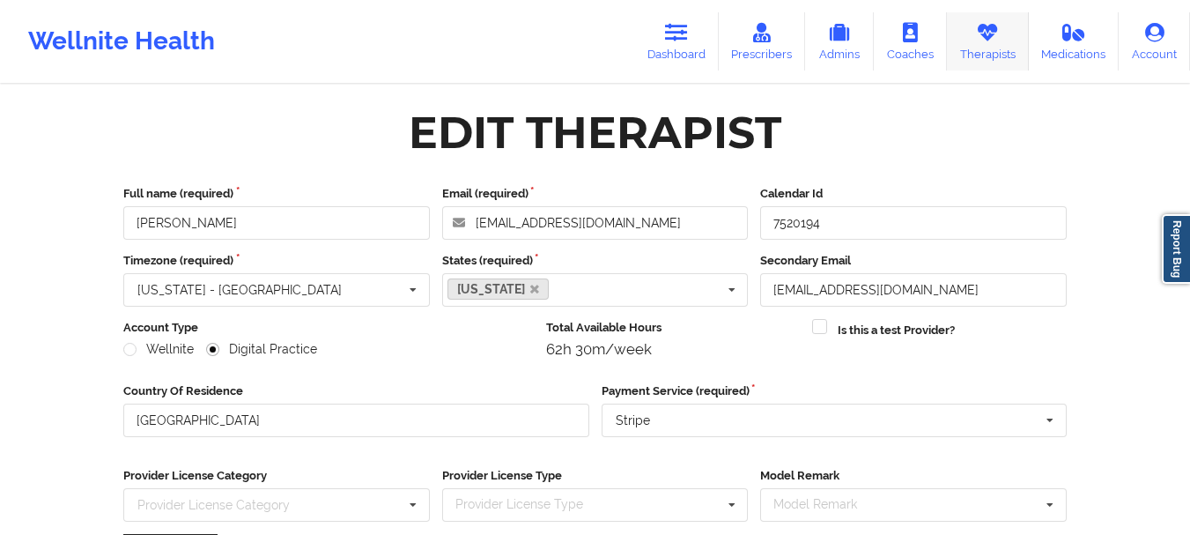
click at [987, 42] on icon at bounding box center [987, 32] width 23 height 19
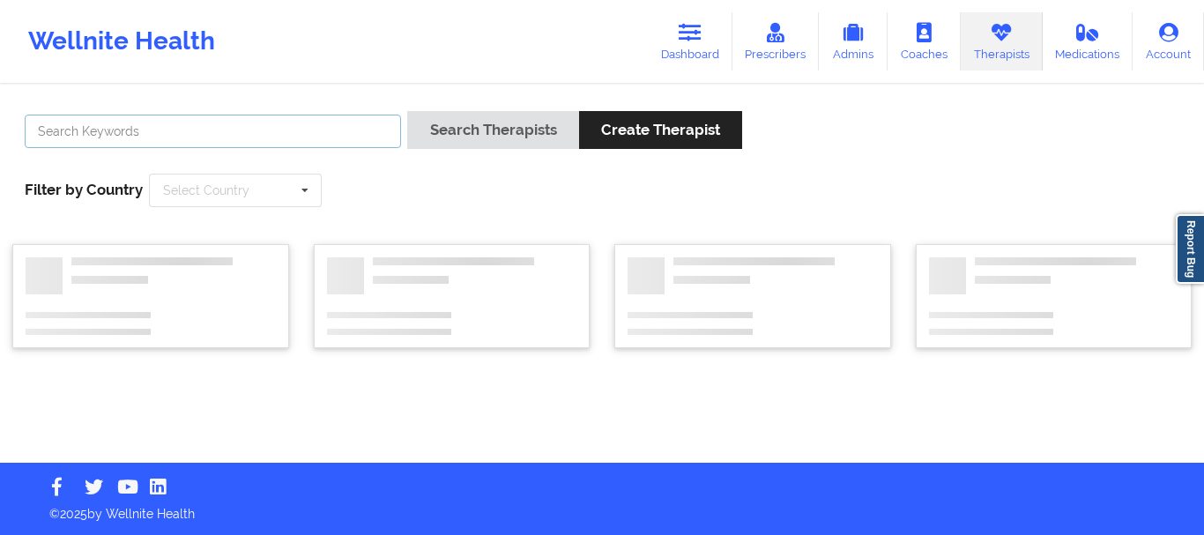
click at [296, 138] on input "text" at bounding box center [213, 131] width 376 height 33
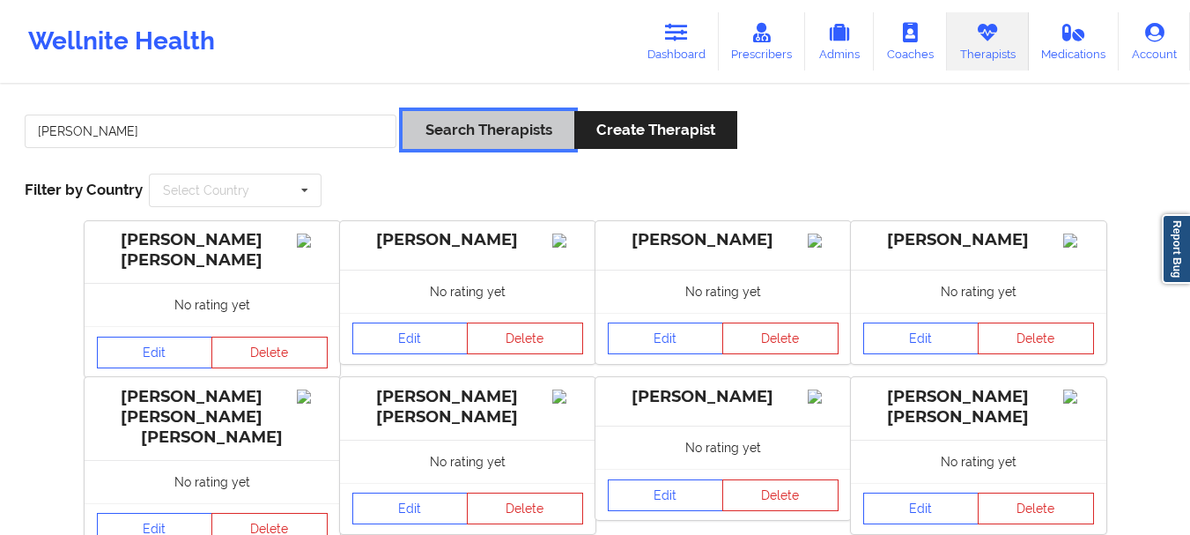
click at [433, 138] on button "Search Therapists" at bounding box center [488, 130] width 171 height 38
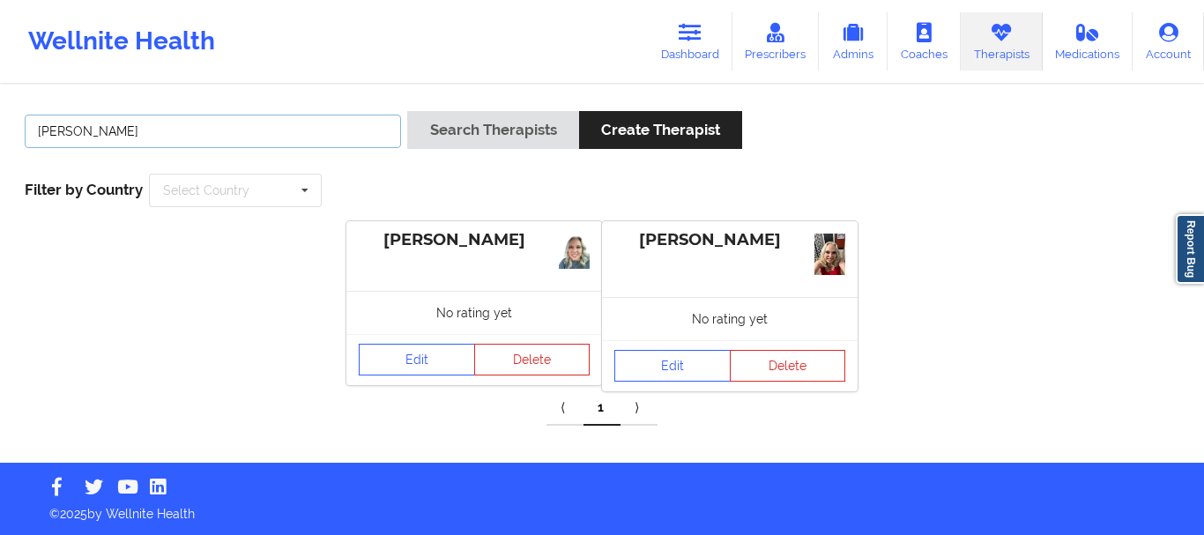
click at [124, 143] on input "[PERSON_NAME]" at bounding box center [213, 131] width 376 height 33
type input "[PERSON_NAME]"
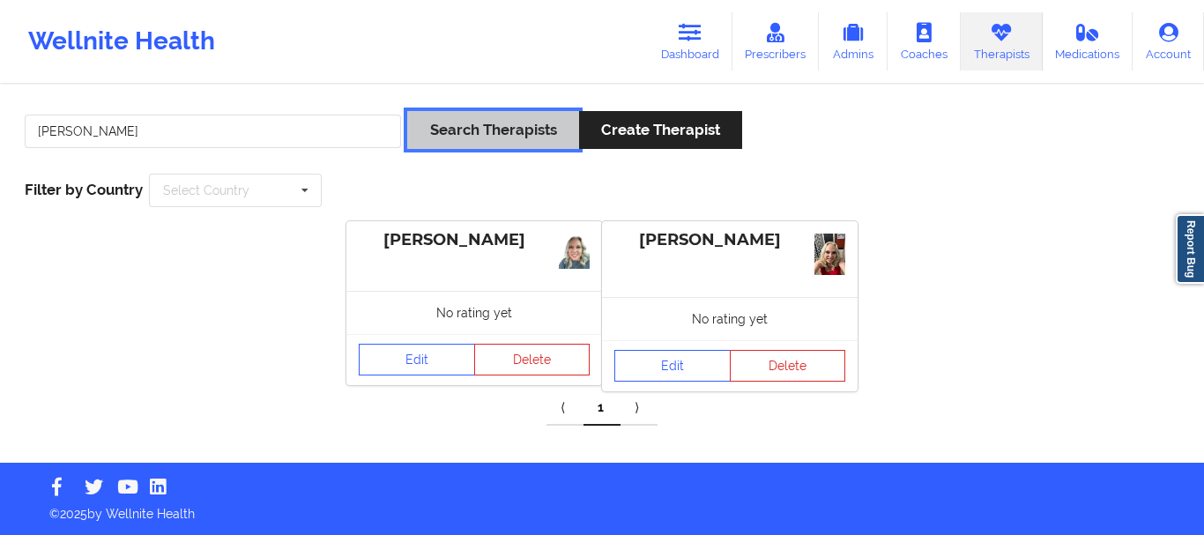
click at [459, 130] on button "Search Therapists" at bounding box center [492, 130] width 171 height 38
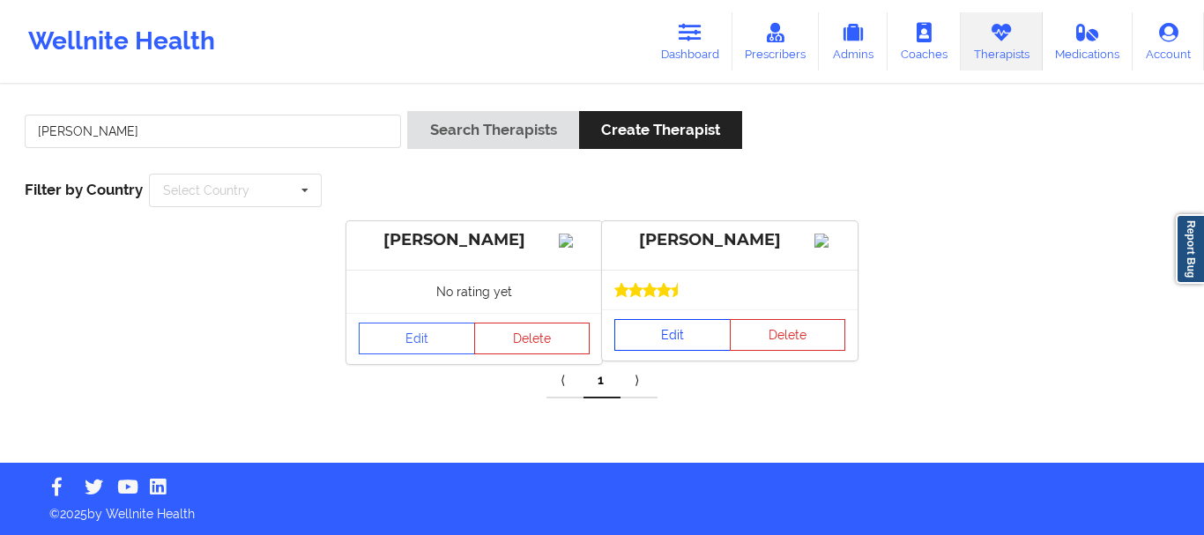
click at [660, 351] on link "Edit" at bounding box center [672, 335] width 116 height 32
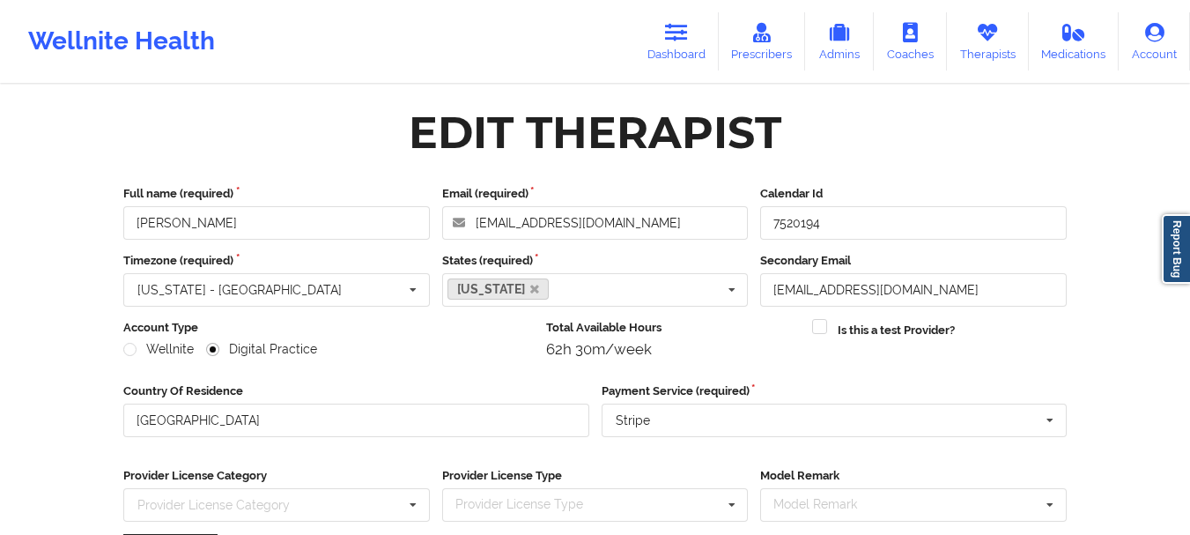
scroll to position [256, 0]
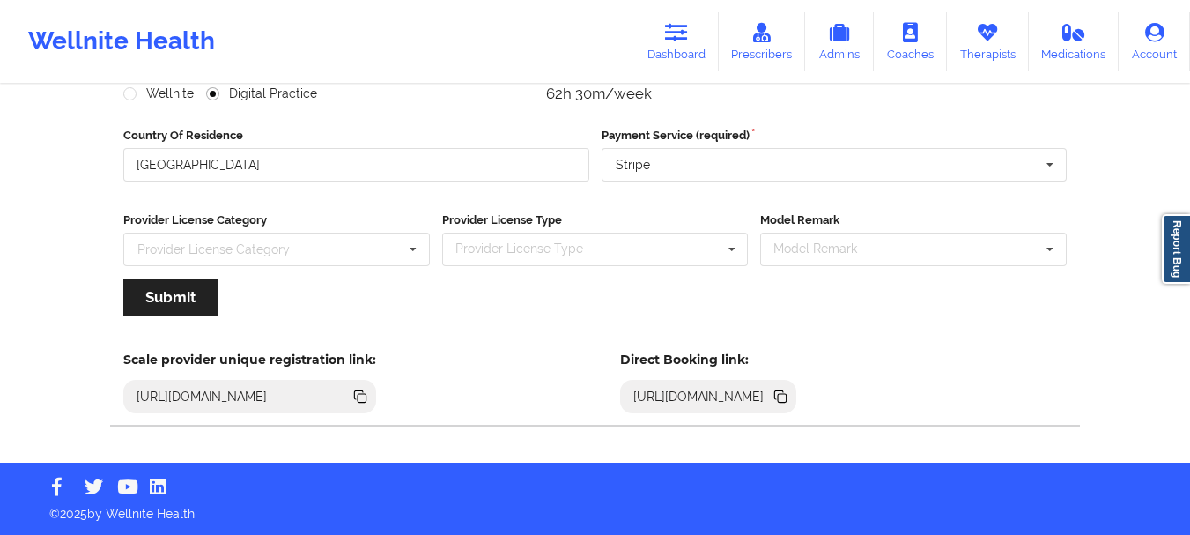
click at [787, 396] on icon at bounding box center [782, 398] width 9 height 9
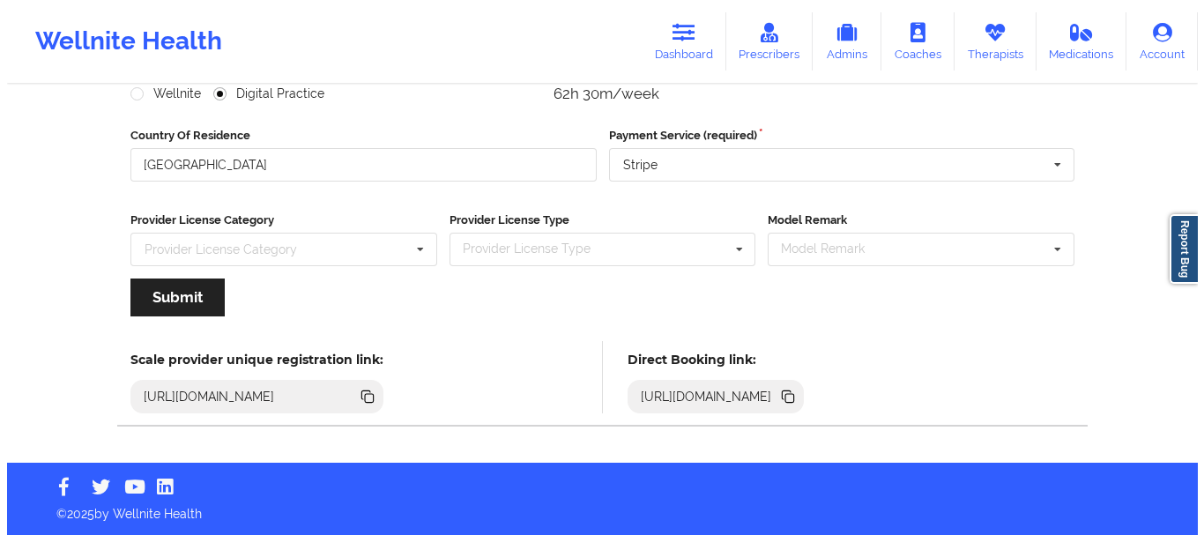
scroll to position [0, 0]
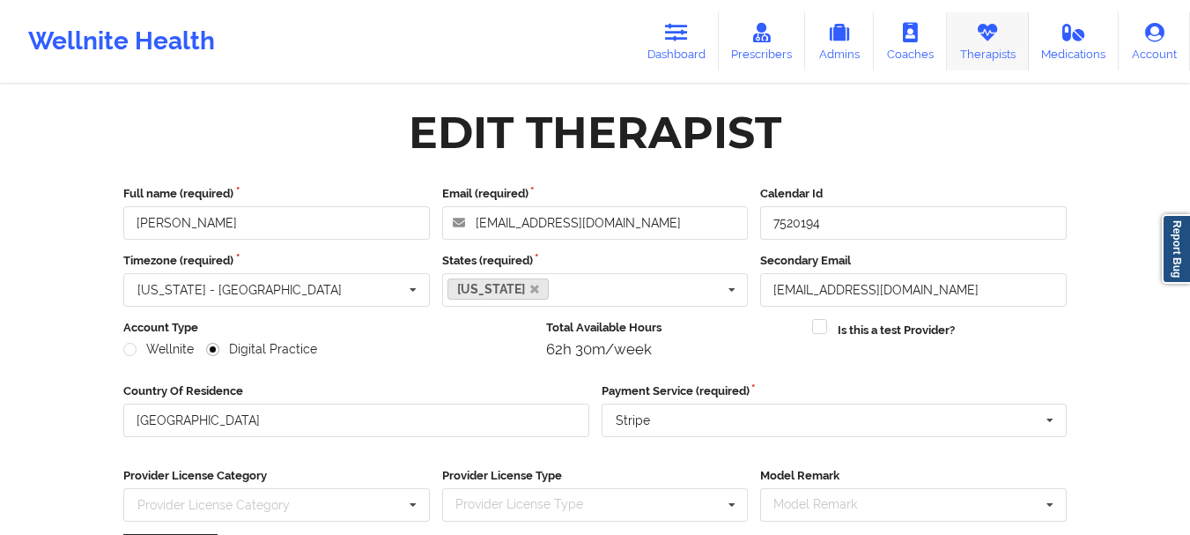
click at [967, 48] on link "Therapists" at bounding box center [988, 41] width 82 height 58
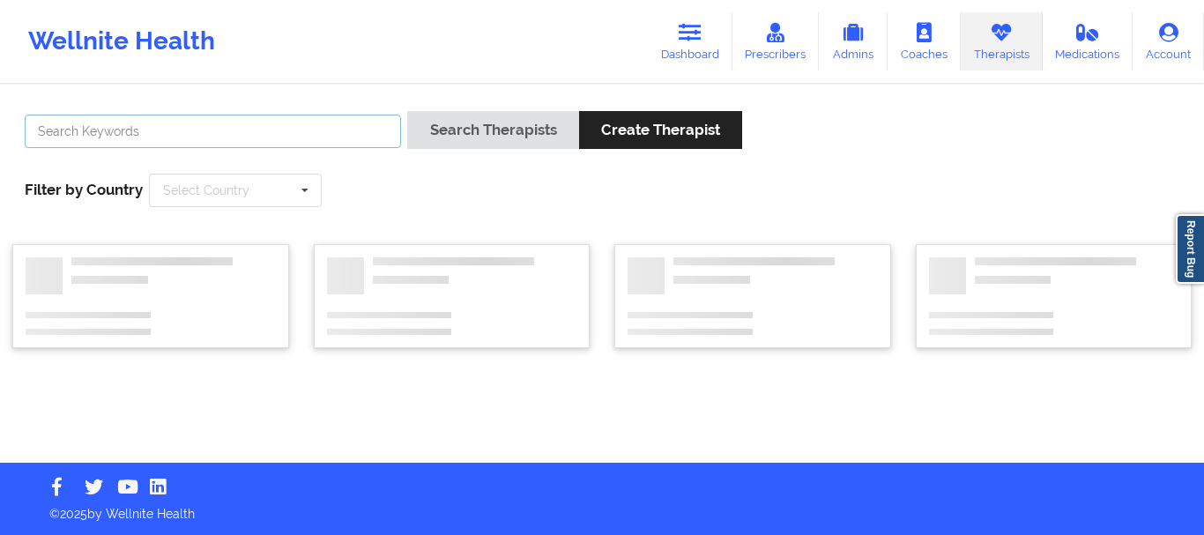
click at [189, 127] on input "text" at bounding box center [213, 131] width 376 height 33
type input "[PERSON_NAME]"
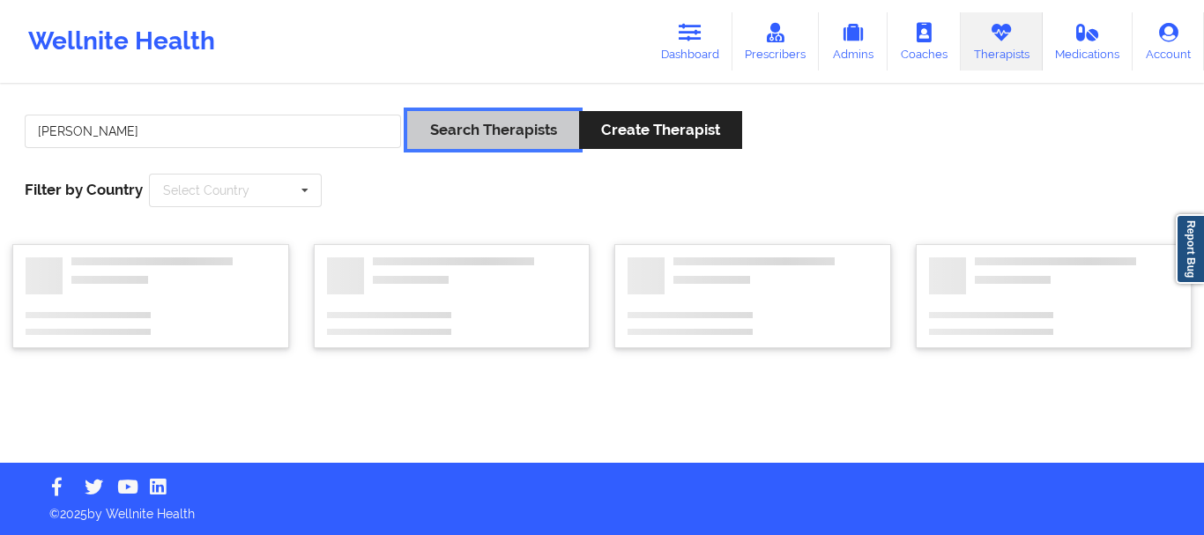
click at [441, 140] on button "Search Therapists" at bounding box center [492, 130] width 171 height 38
